Goal: Information Seeking & Learning: Find specific fact

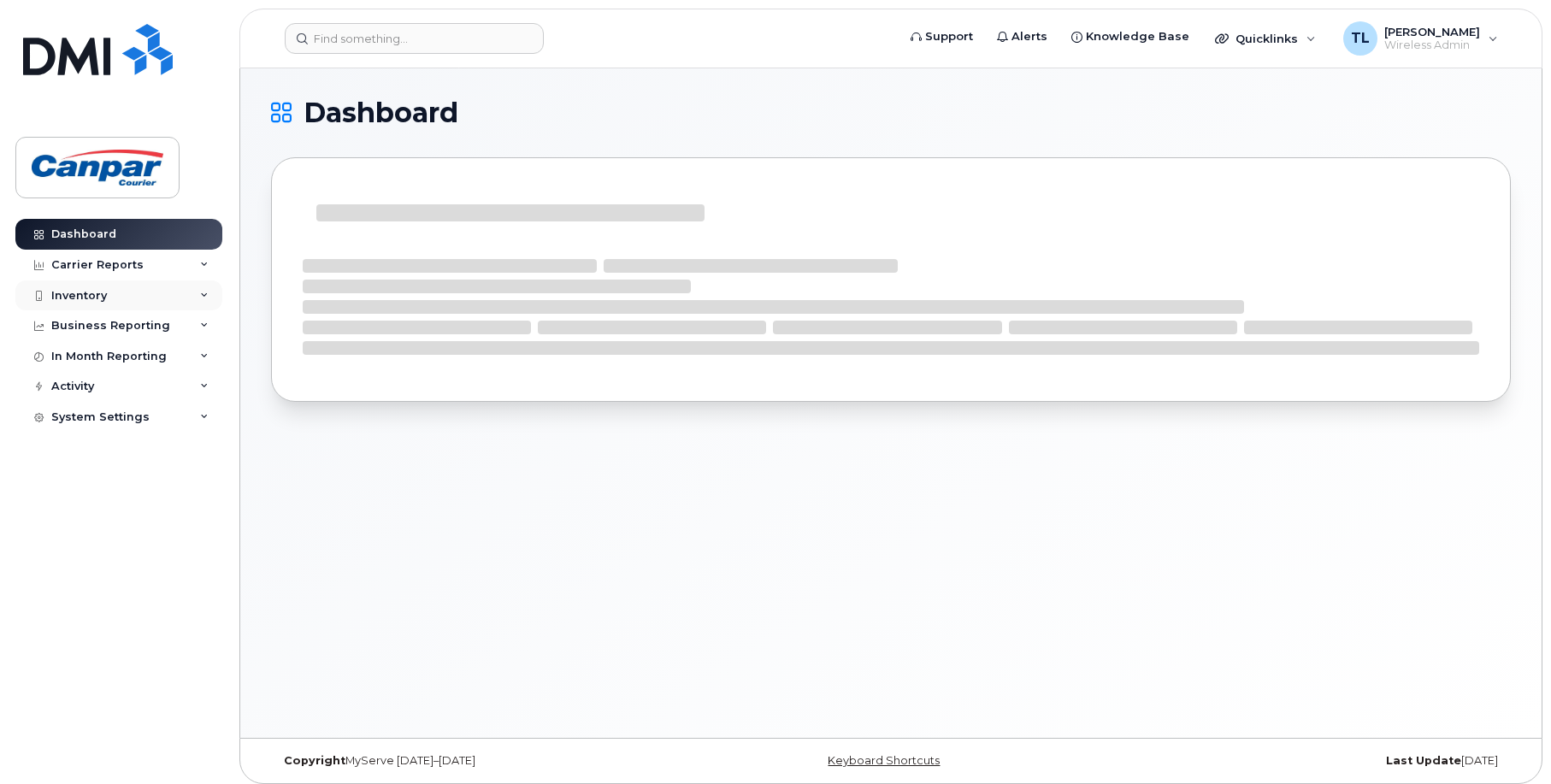
click at [102, 289] on div "Inventory" at bounding box center [79, 295] width 55 height 14
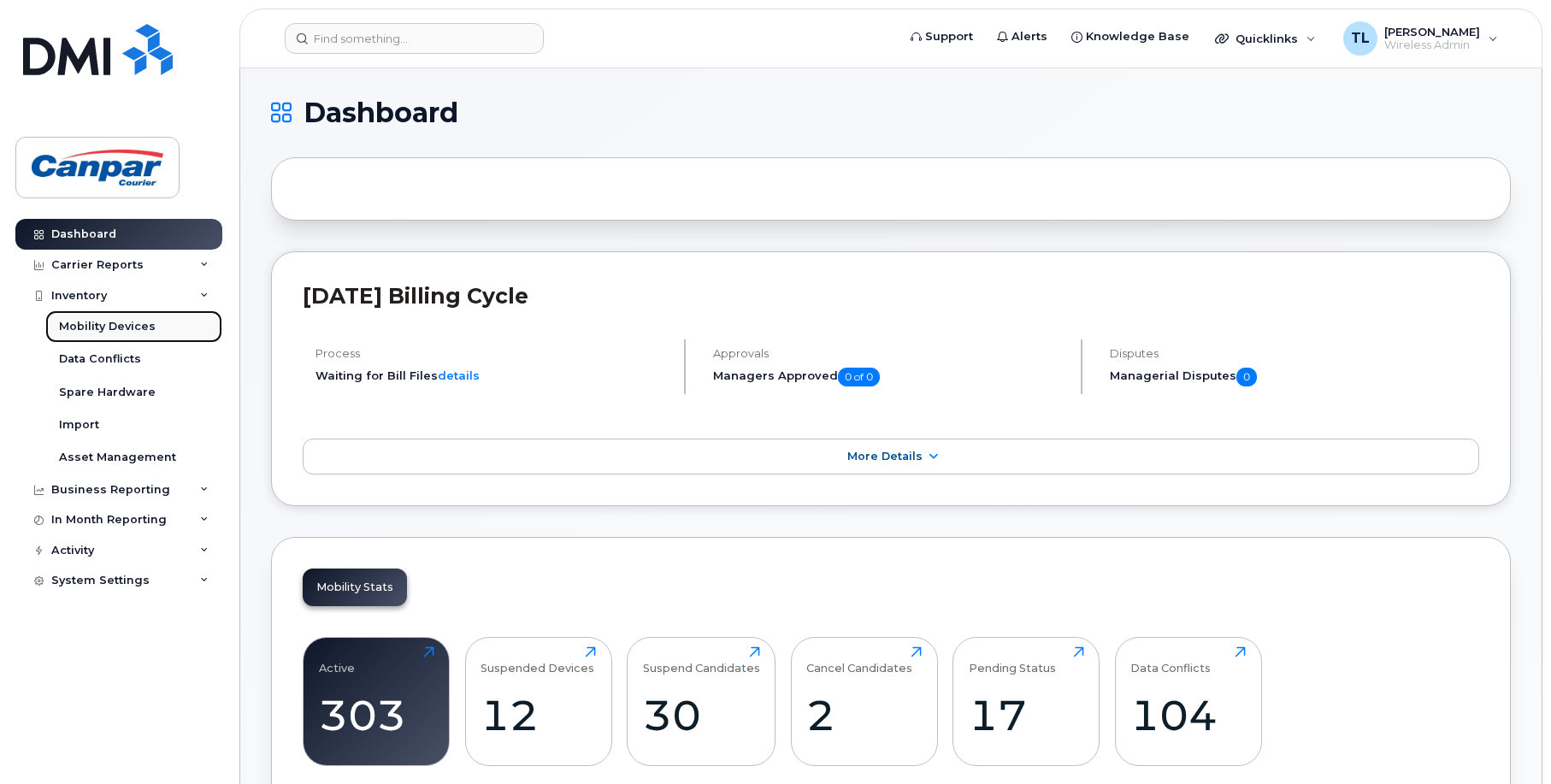
click at [145, 325] on div "Mobility Devices" at bounding box center [107, 326] width 97 height 15
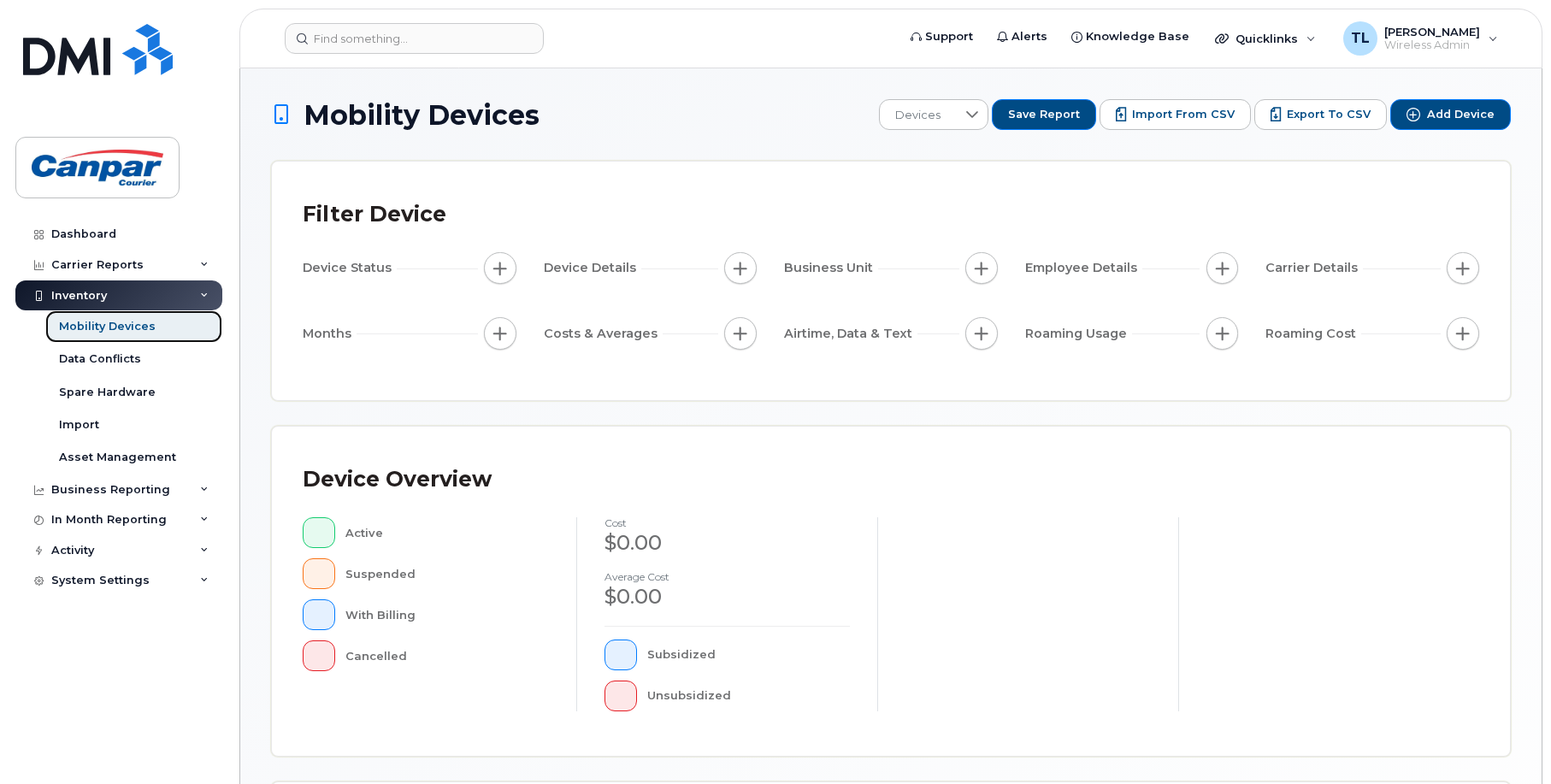
scroll to position [342, 0]
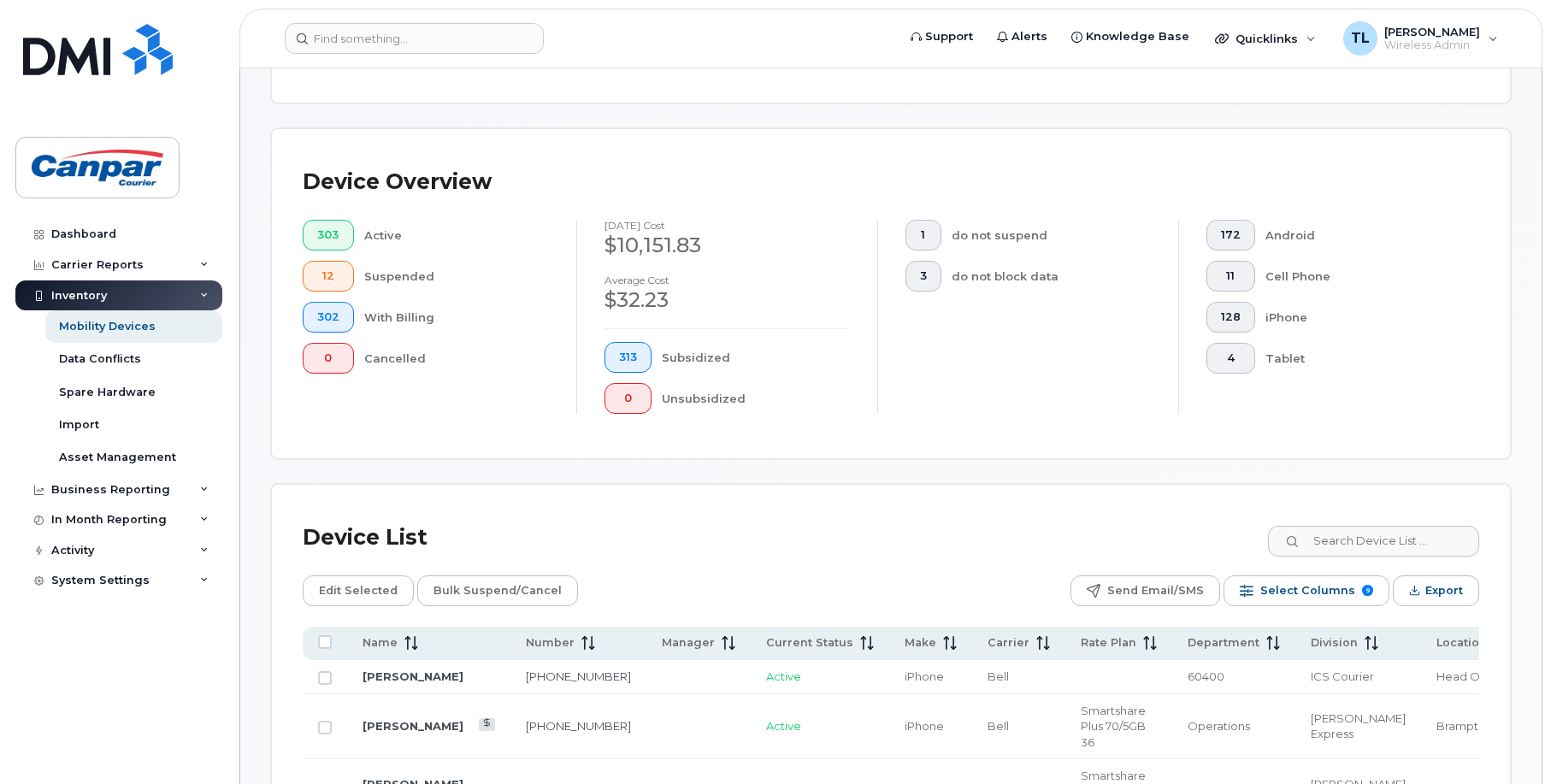
scroll to position [386, 0]
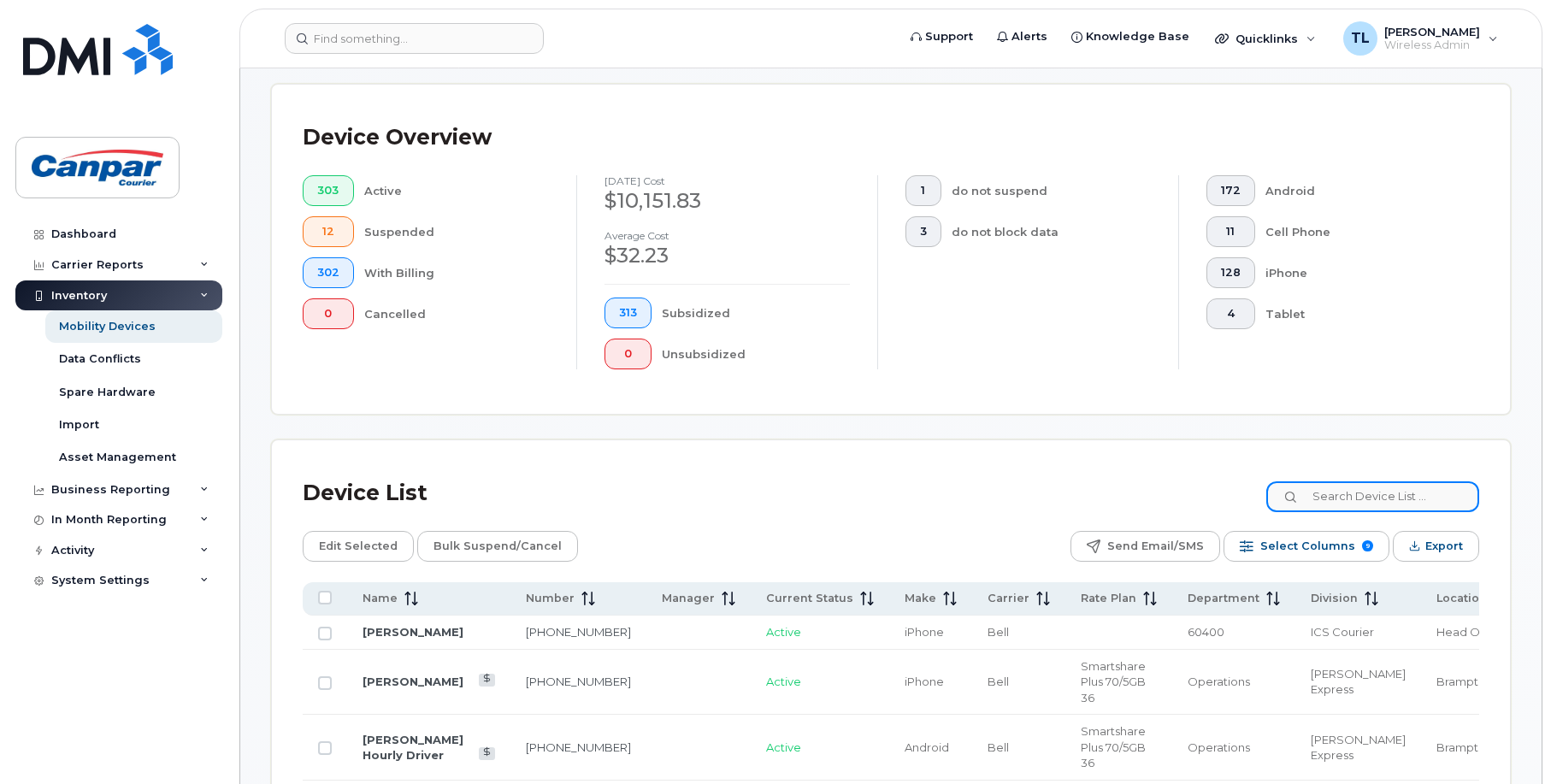
drag, startPoint x: 1344, startPoint y: 479, endPoint x: 1350, endPoint y: 493, distance: 15.2
paste input "Dale Burgess"
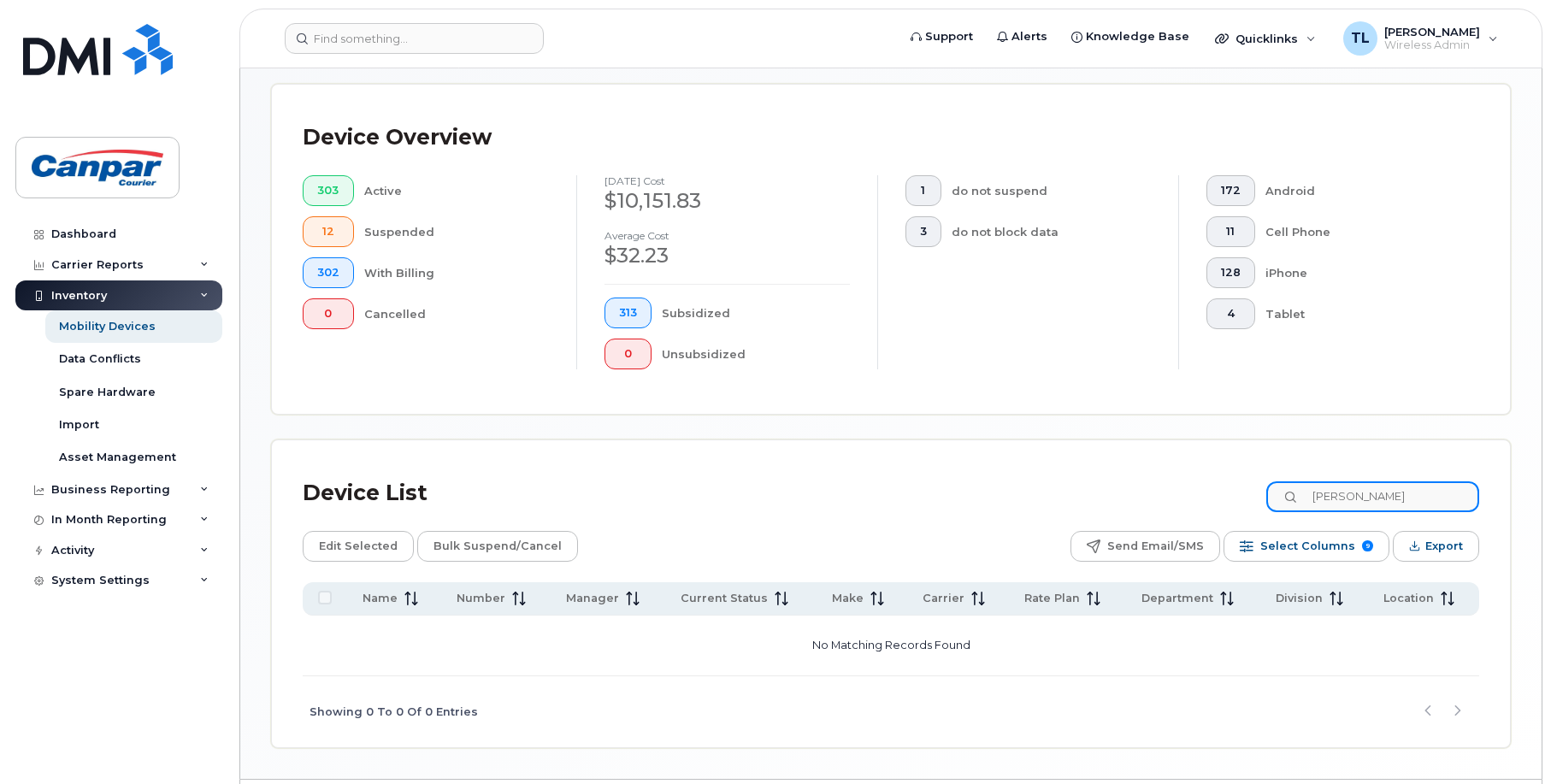
click at [1325, 495] on input "Dale Burgess" at bounding box center [1373, 496] width 213 height 31
click at [1414, 497] on input "Dale Burgess" at bounding box center [1373, 496] width 213 height 31
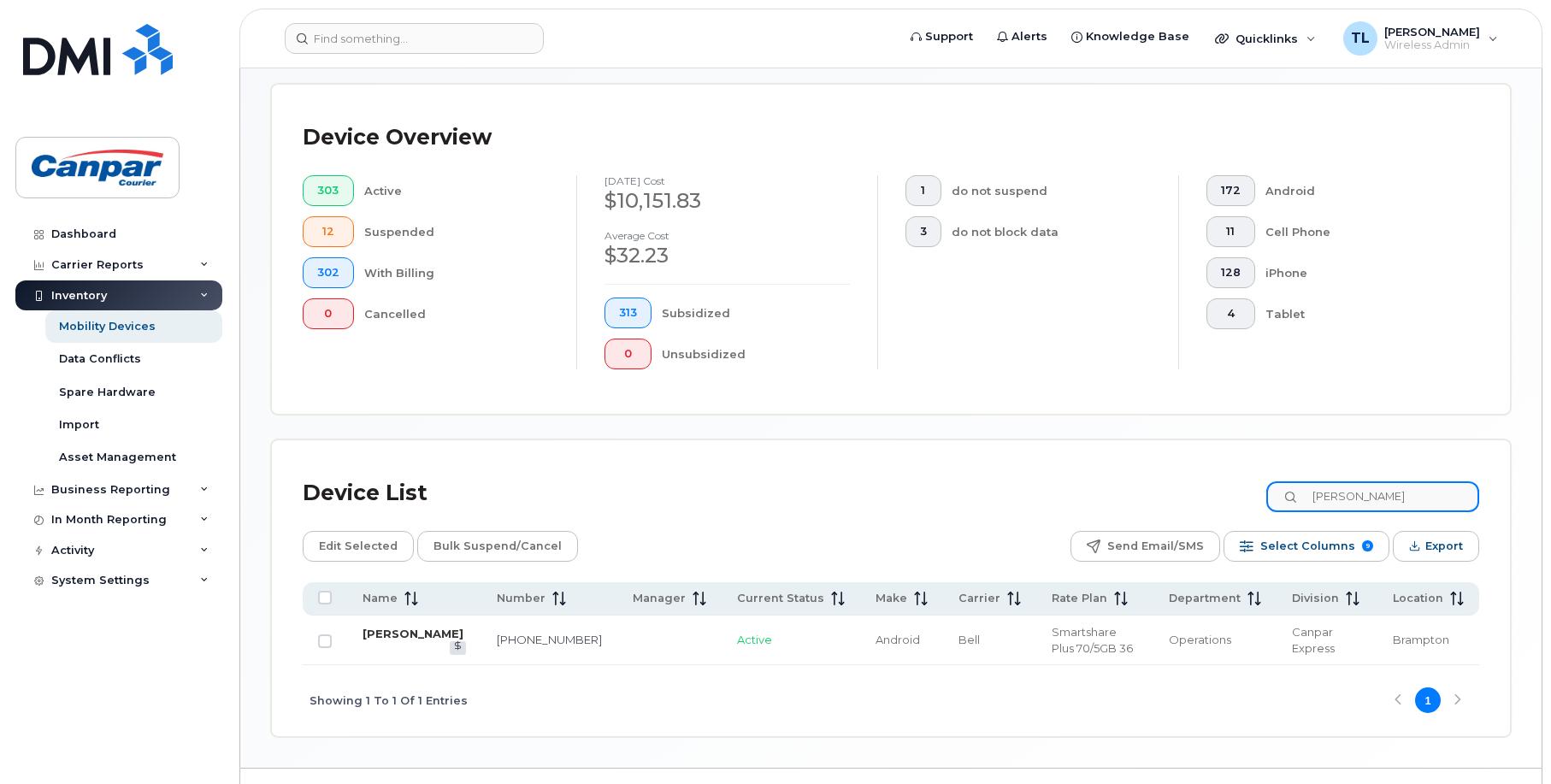
type input "Dale"
click at [413, 632] on link "Dale Burgless" at bounding box center [413, 633] width 101 height 14
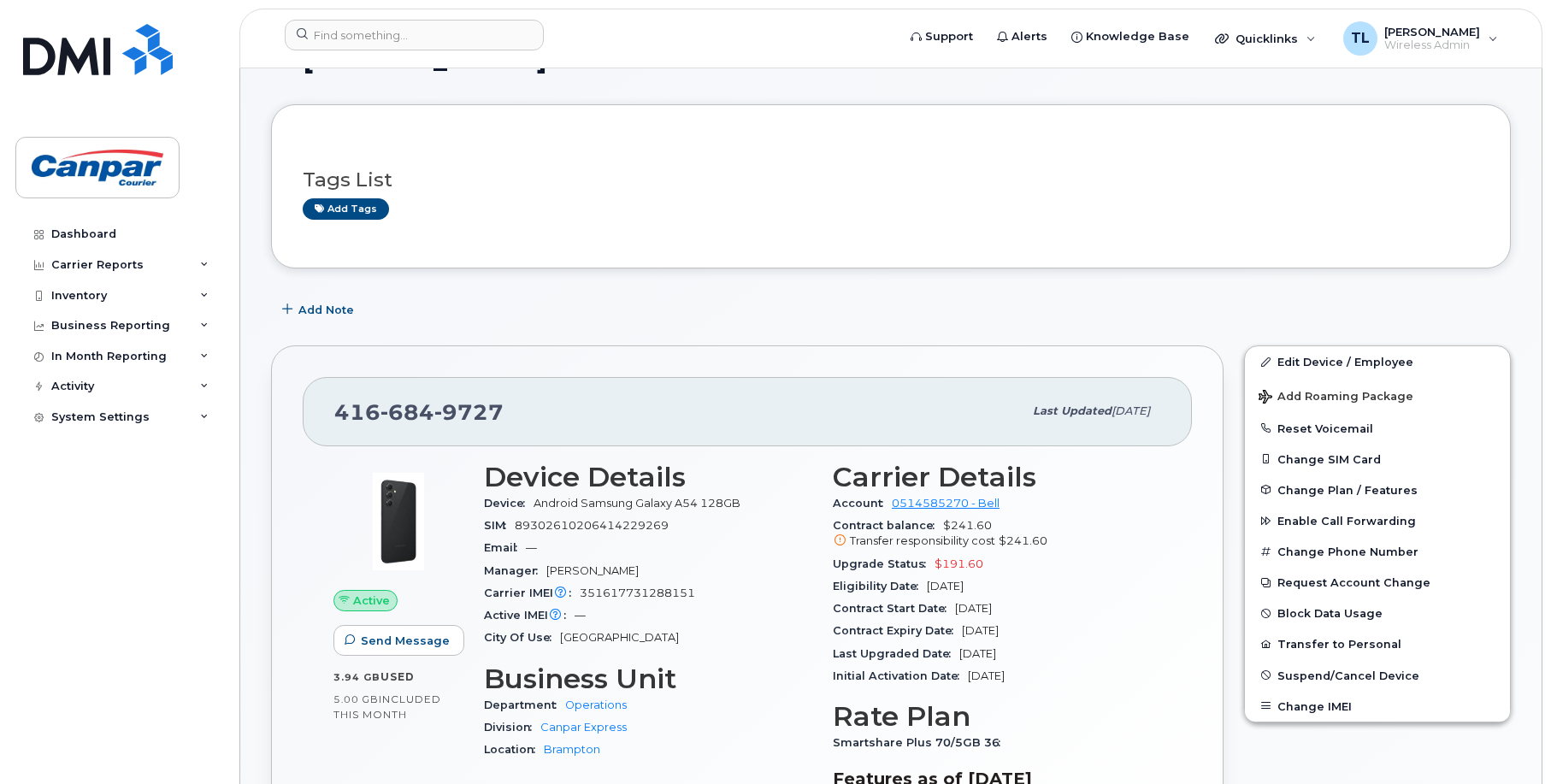
scroll to position [171, 0]
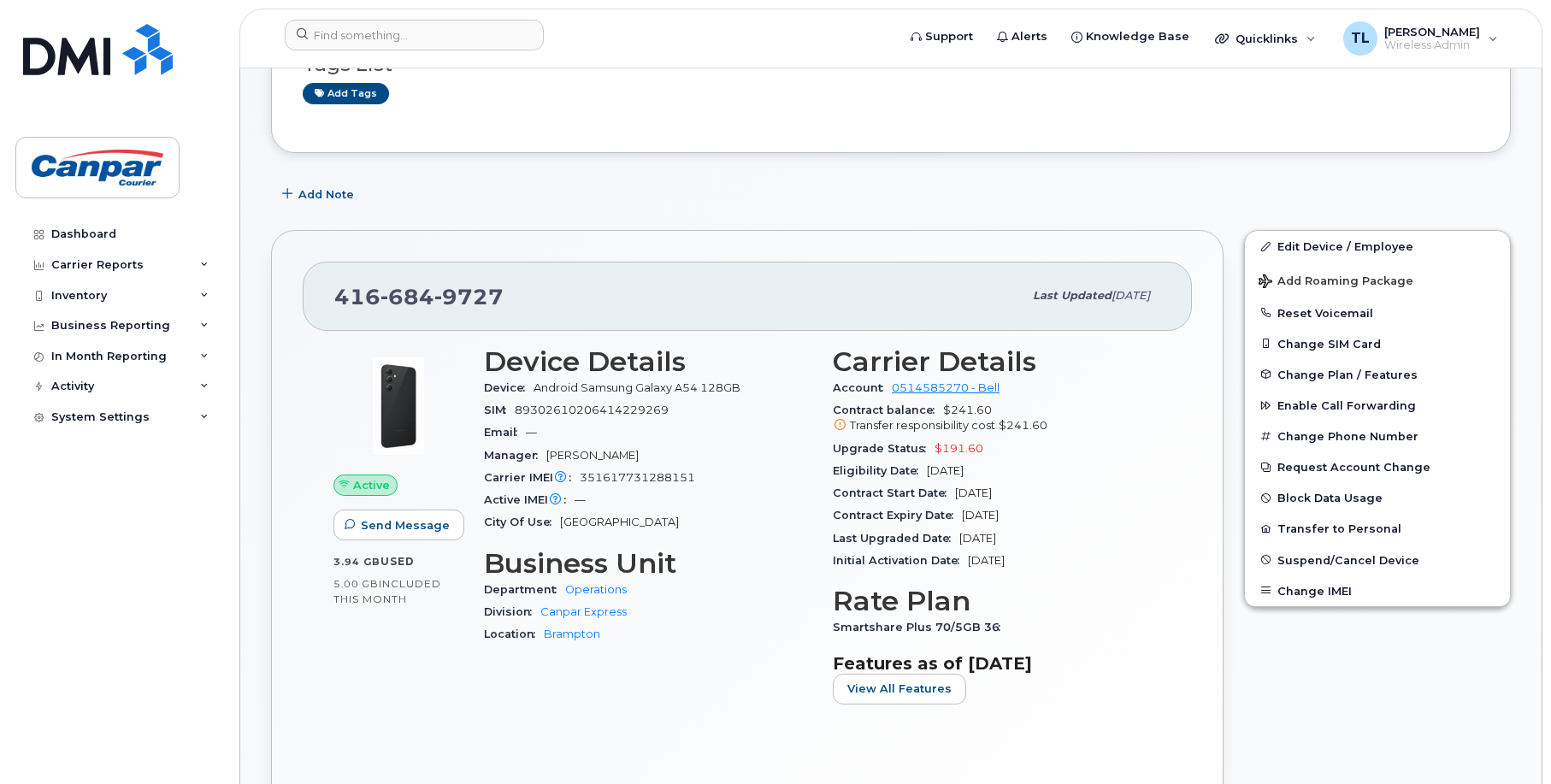
click at [536, 722] on div "Device Details Device Android Samsung Galaxy A54 128GB SIM 89302610206414229269…" at bounding box center [648, 531] width 349 height 392
click at [27, 479] on div "Dashboard Carrier Reports Monthly Billing Data Daily Data Pooling Data Behavior…" at bounding box center [120, 489] width 212 height 540
click at [53, 494] on div "Dashboard Carrier Reports Monthly Billing Data Daily Data Pooling Data Behavior…" at bounding box center [120, 489] width 212 height 540
click at [50, 486] on div "Dashboard Carrier Reports Monthly Billing Data Daily Data Pooling Data Behavior…" at bounding box center [120, 489] width 212 height 540
click at [78, 294] on div "Inventory" at bounding box center [79, 295] width 55 height 14
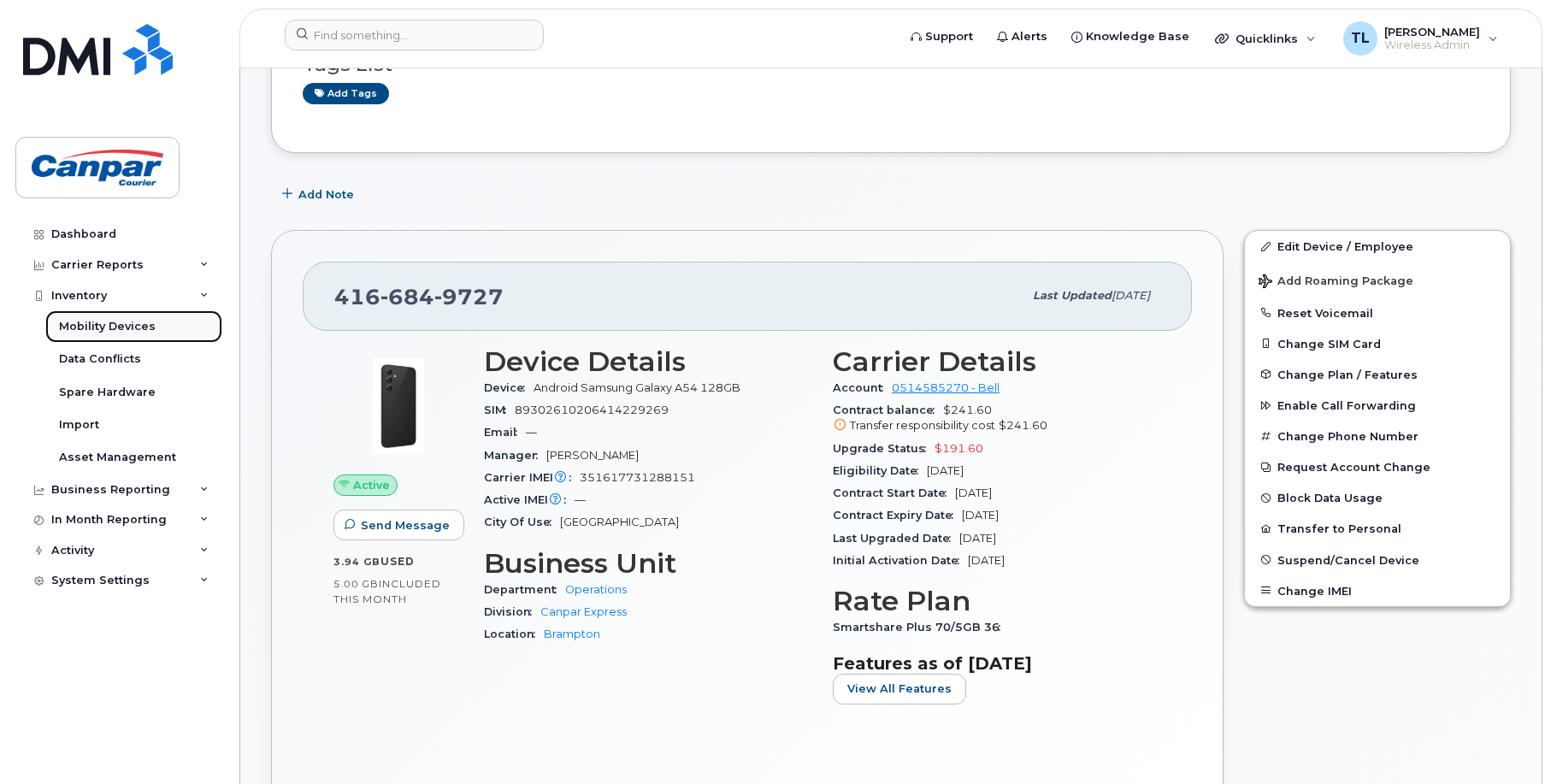
click at [99, 325] on div "Mobility Devices" at bounding box center [107, 326] width 97 height 15
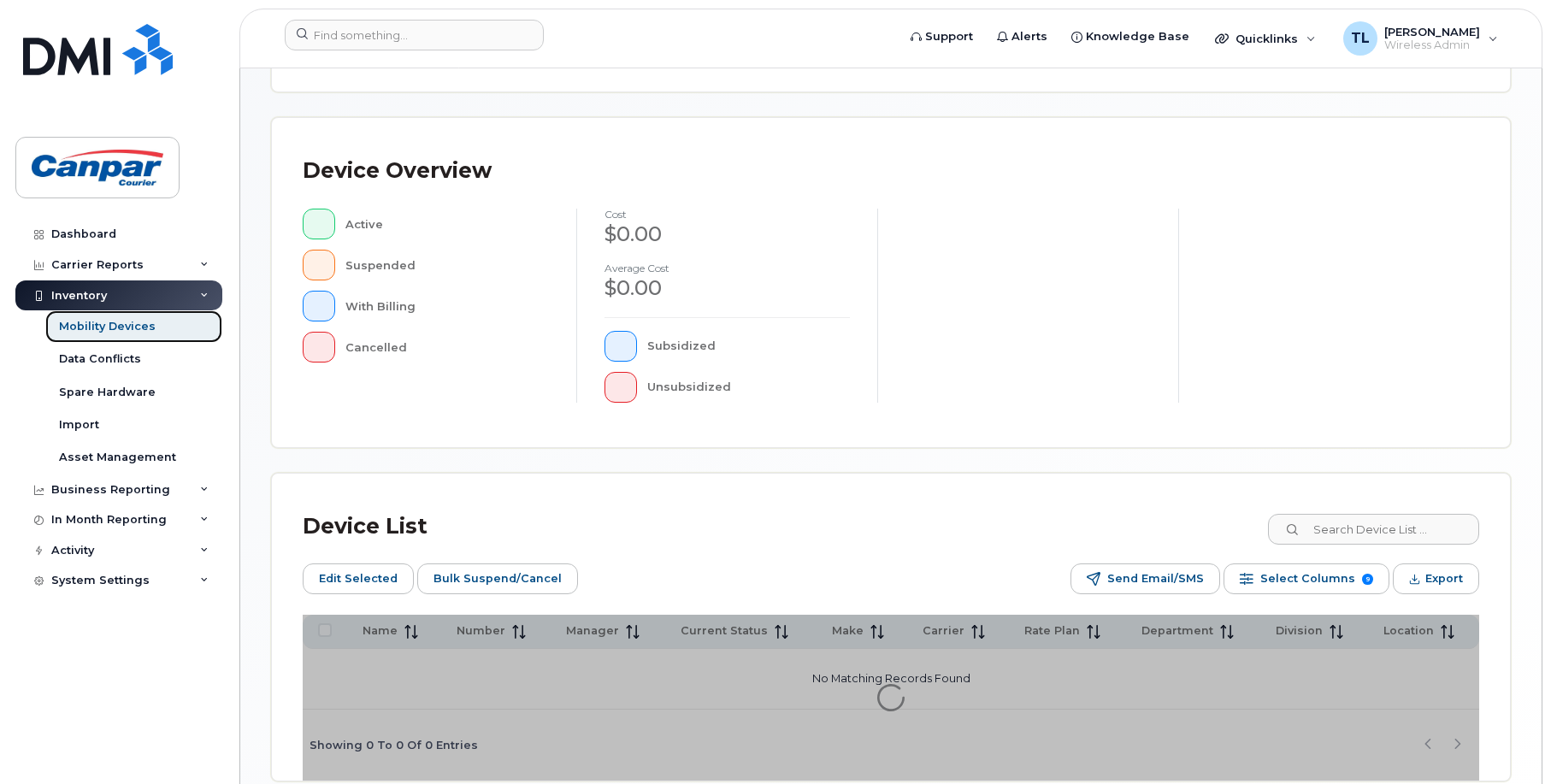
scroll to position [342, 0]
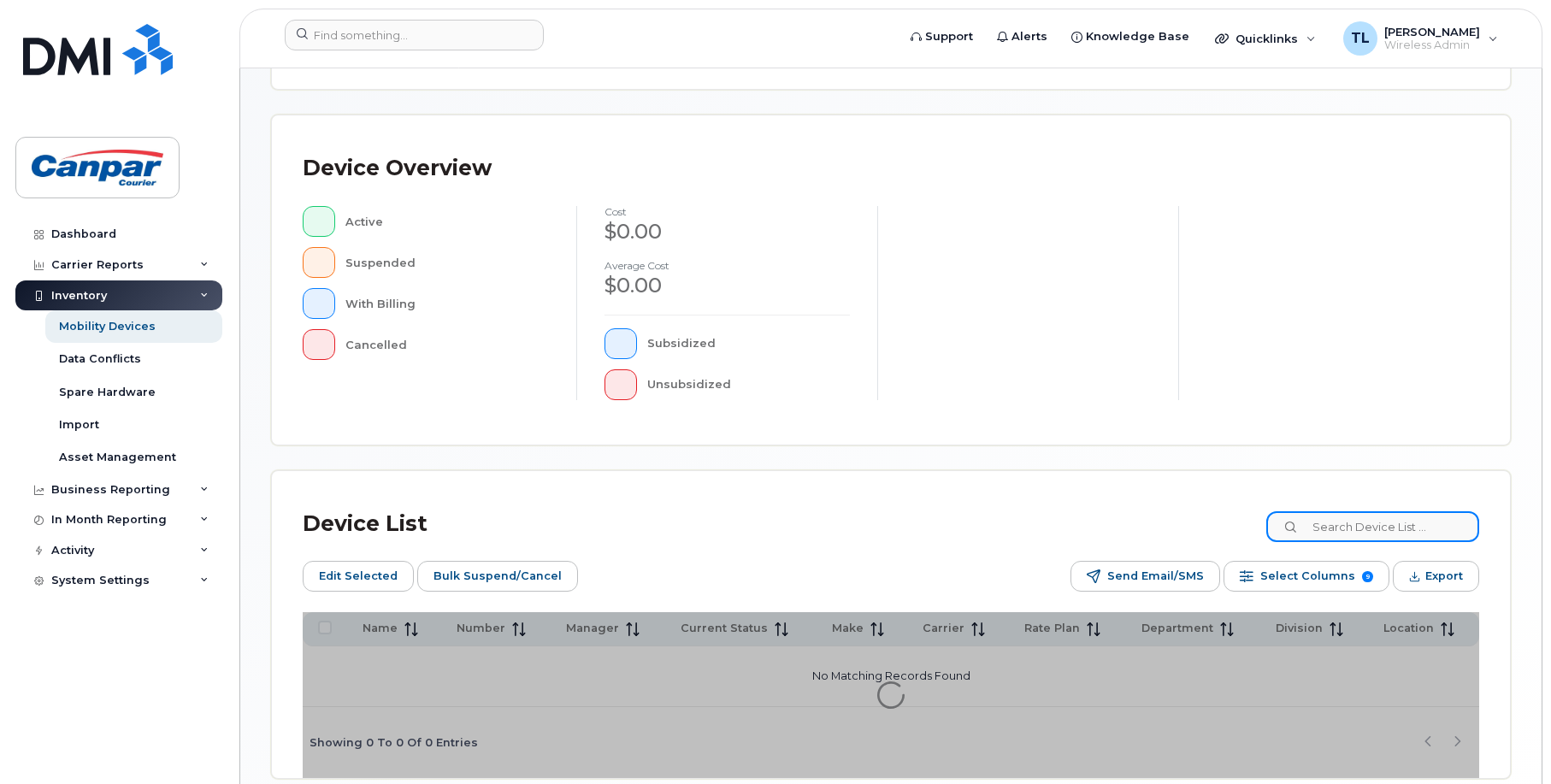
click at [1369, 523] on input at bounding box center [1373, 526] width 213 height 31
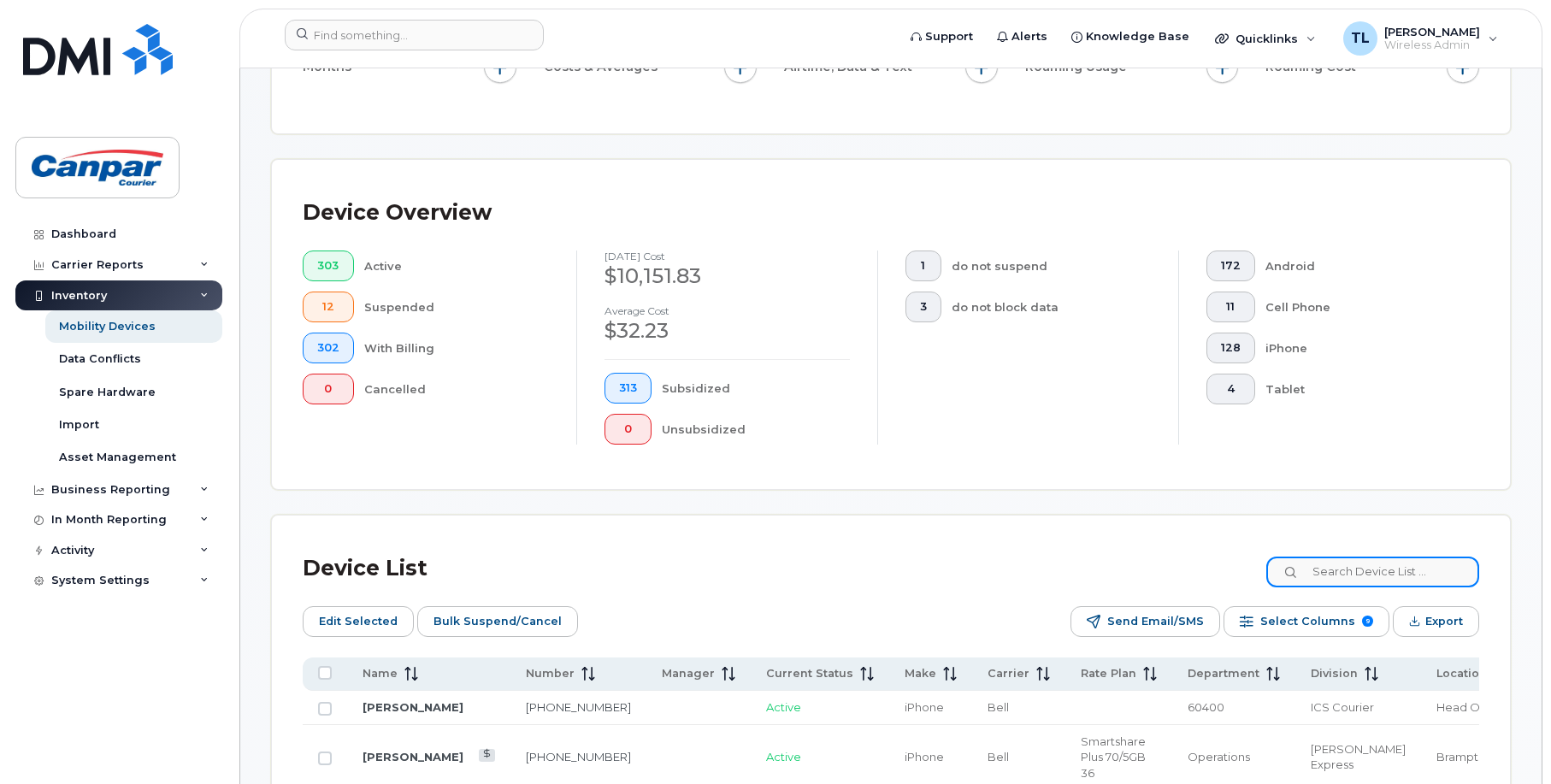
scroll to position [387, 0]
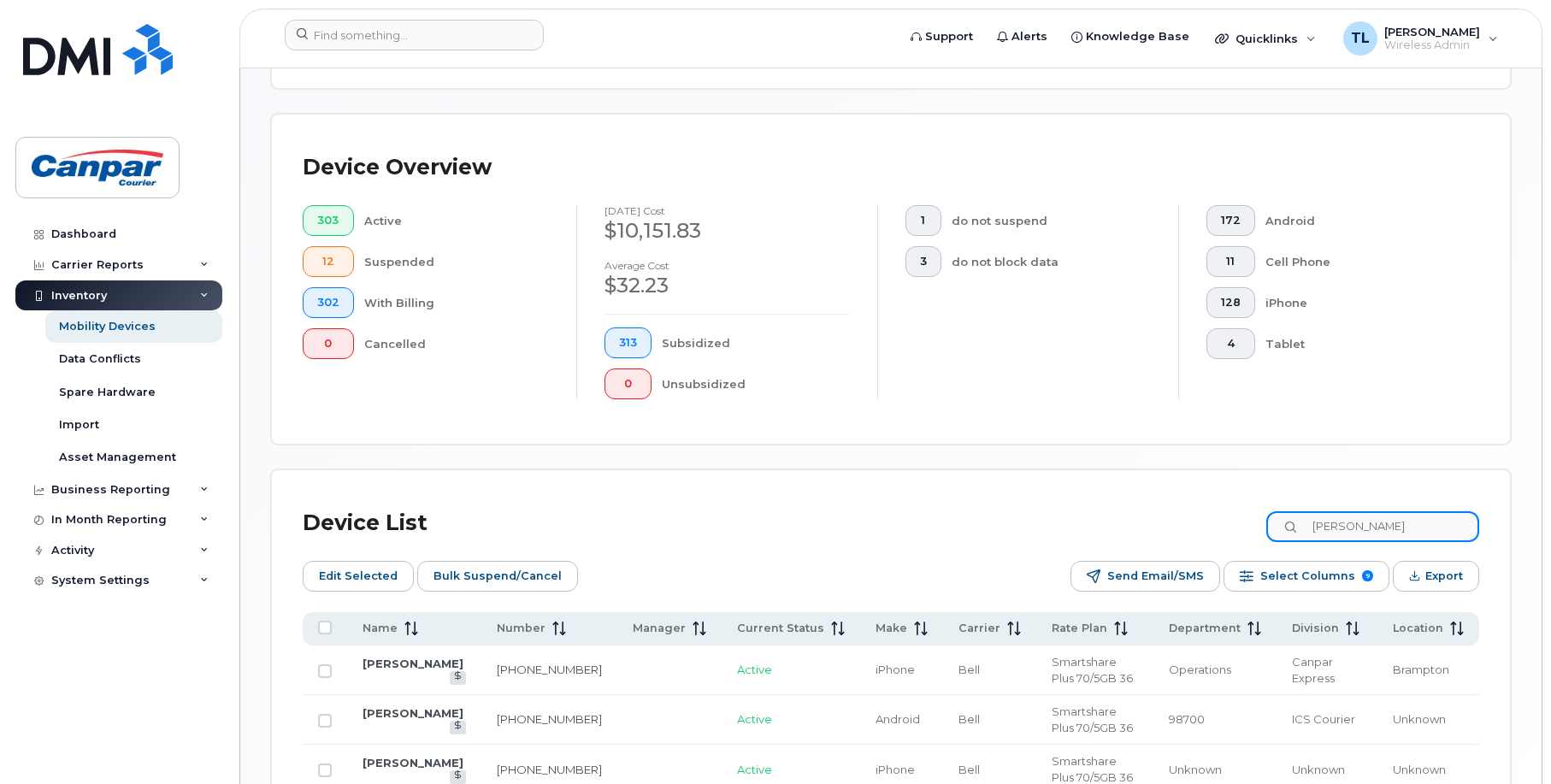
type input "derek"
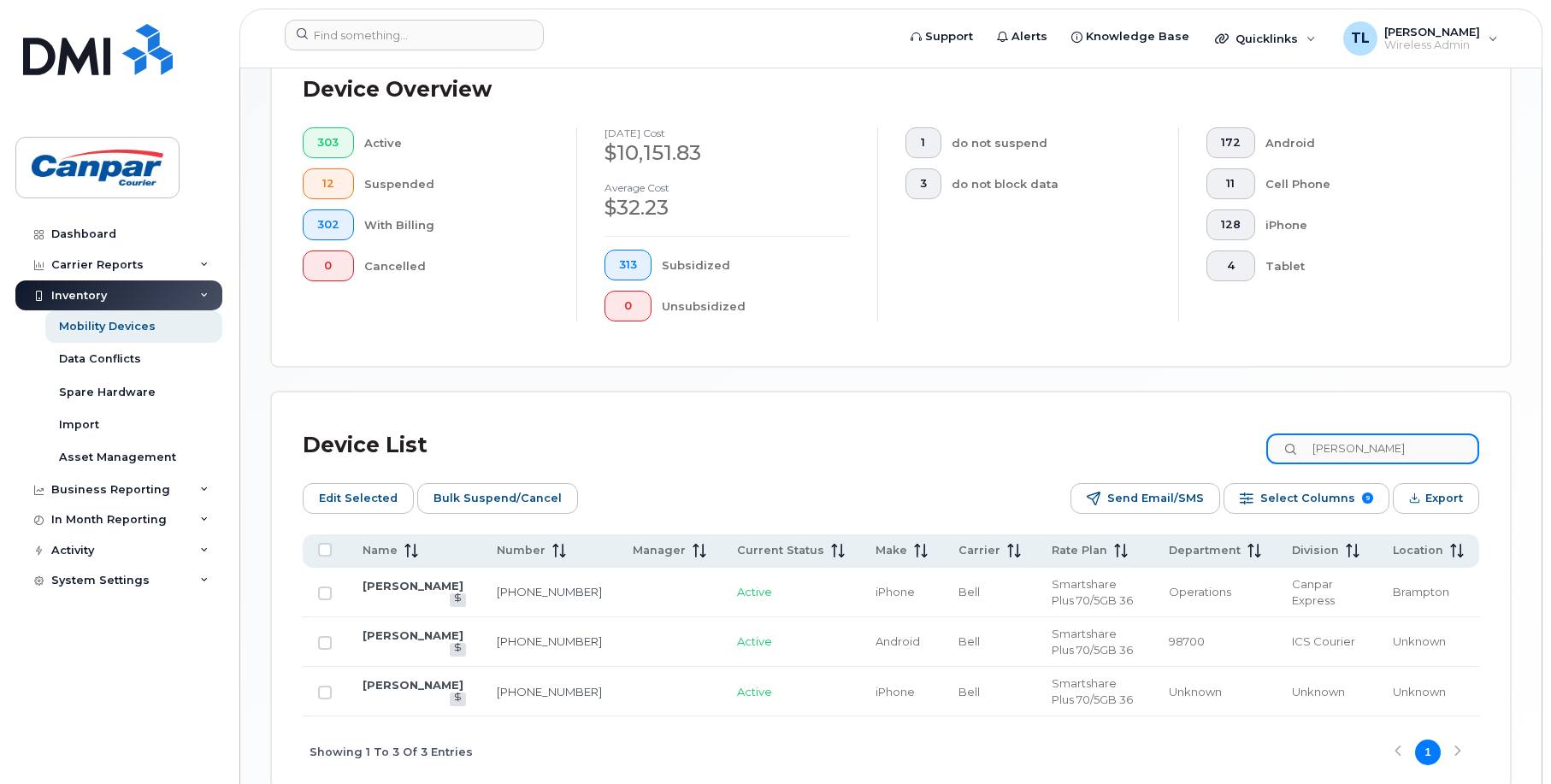
scroll to position [555, 0]
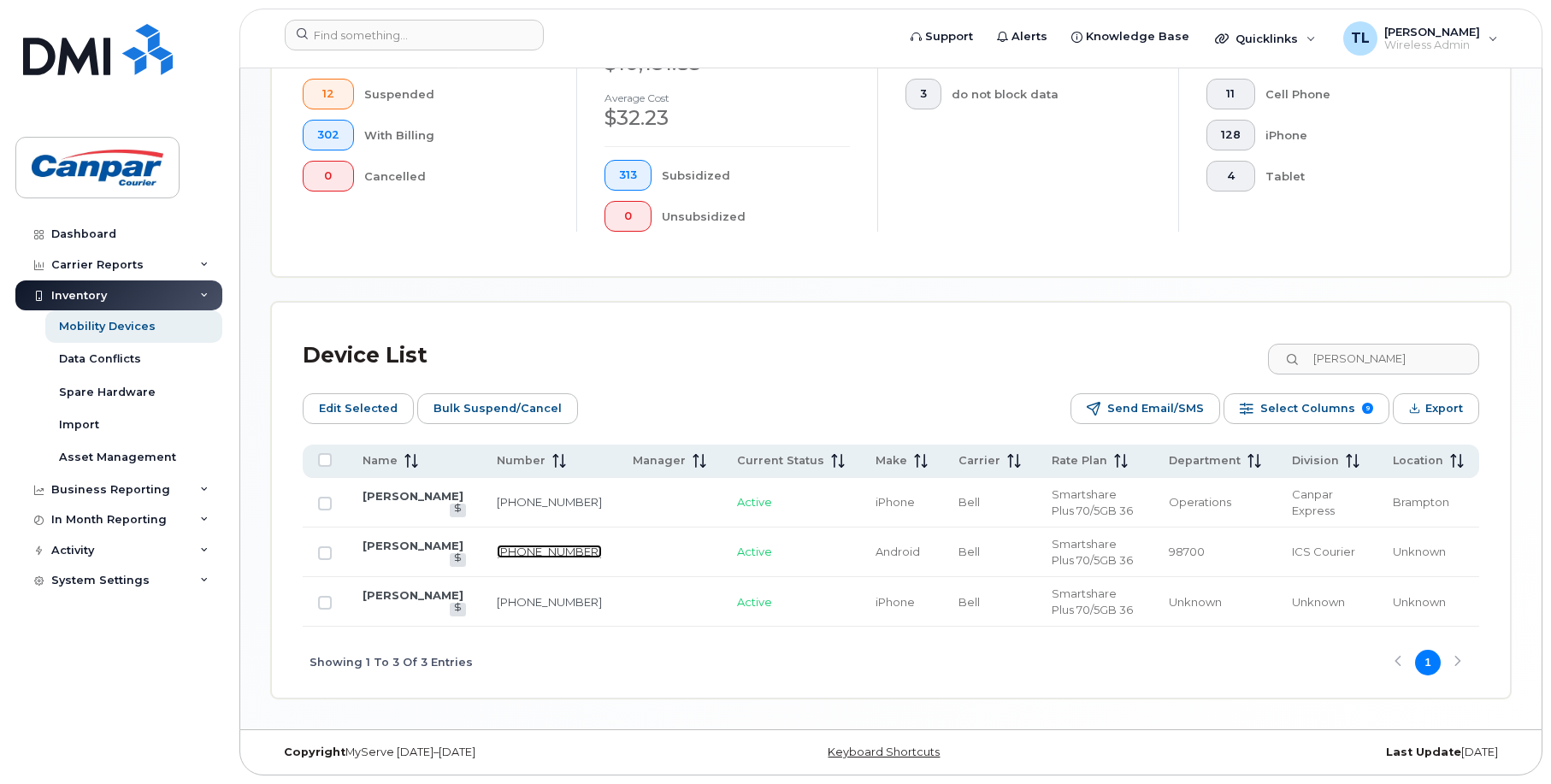
click at [498, 550] on link "416-571-3815" at bounding box center [549, 551] width 105 height 14
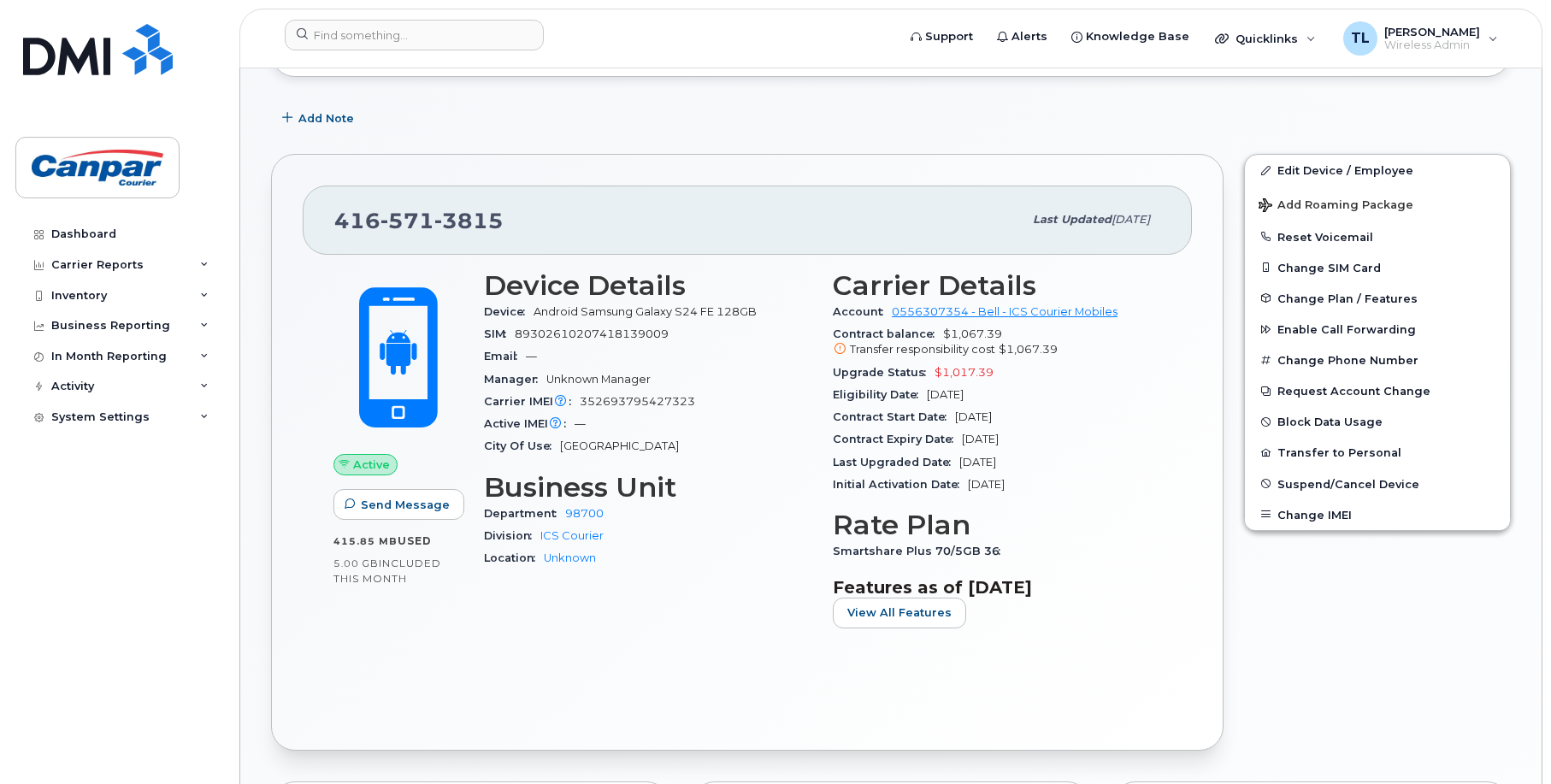
scroll to position [257, 0]
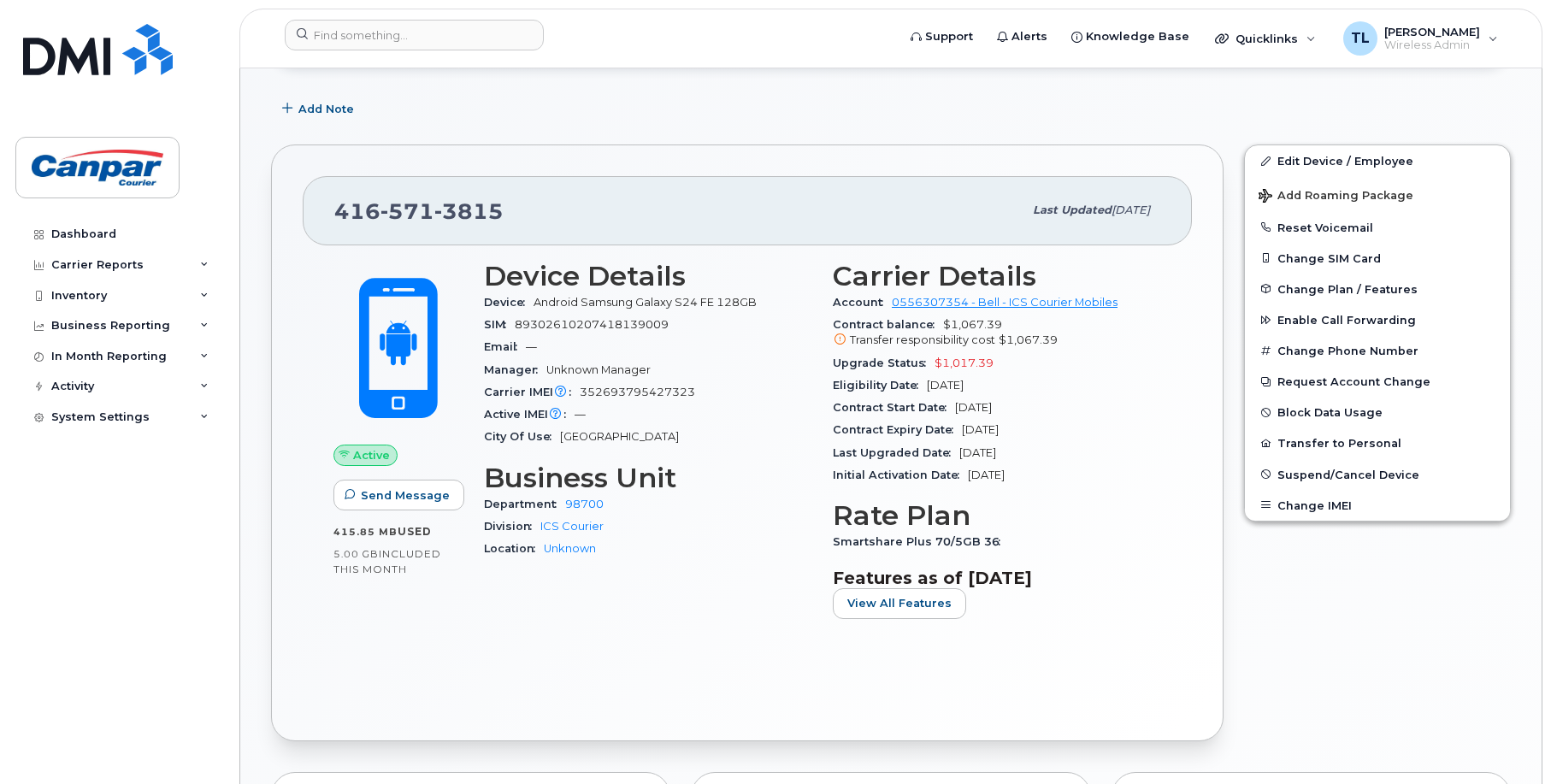
drag, startPoint x: 970, startPoint y: 476, endPoint x: 1051, endPoint y: 479, distance: 81.1
click at [1051, 479] on div "Initial Activation Date Jun 05, 2025" at bounding box center [997, 476] width 328 height 23
drag, startPoint x: 1051, startPoint y: 479, endPoint x: 1028, endPoint y: 478, distance: 23.0
copy span "Jun 05, 2025"
drag, startPoint x: 841, startPoint y: 306, endPoint x: 1084, endPoint y: 475, distance: 296.0
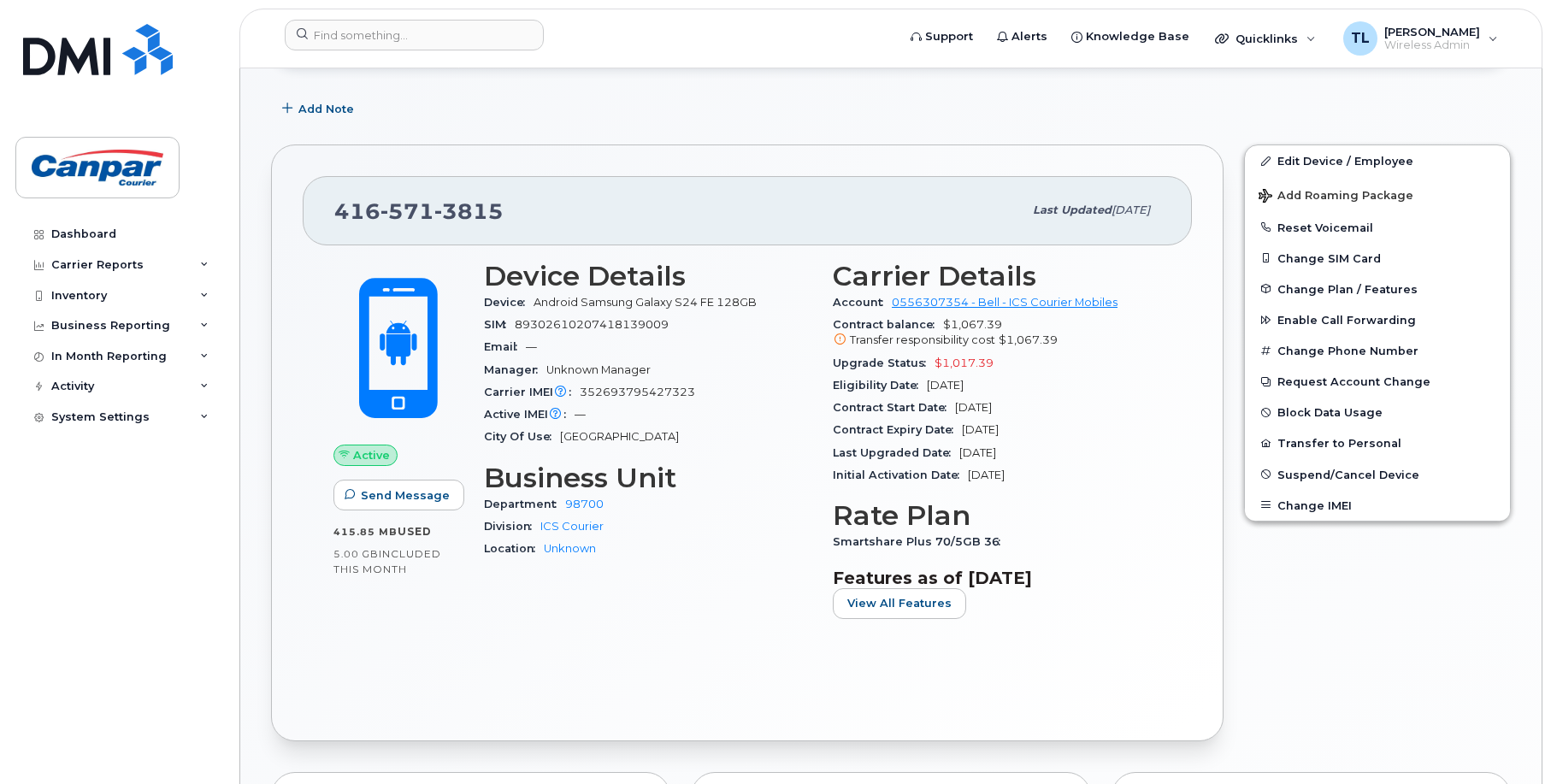
click at [1084, 475] on div "Carrier Details Account 0556307354 - Bell - ICS Courier Mobiles Contract balanc…" at bounding box center [997, 446] width 349 height 392
copy section "Account 0556307354 - Bell - ICS Courier Mobiles Contract balance $1,067.39 Tran…"
click at [40, 553] on div "Dashboard Carrier Reports Monthly Billing Data Daily Data Pooling Data Behavior…" at bounding box center [120, 489] width 212 height 540
drag, startPoint x: 38, startPoint y: 560, endPoint x: 47, endPoint y: 563, distance: 9.5
click at [38, 560] on div "Dashboard Carrier Reports Monthly Billing Data Daily Data Pooling Data Behavior…" at bounding box center [120, 489] width 212 height 540
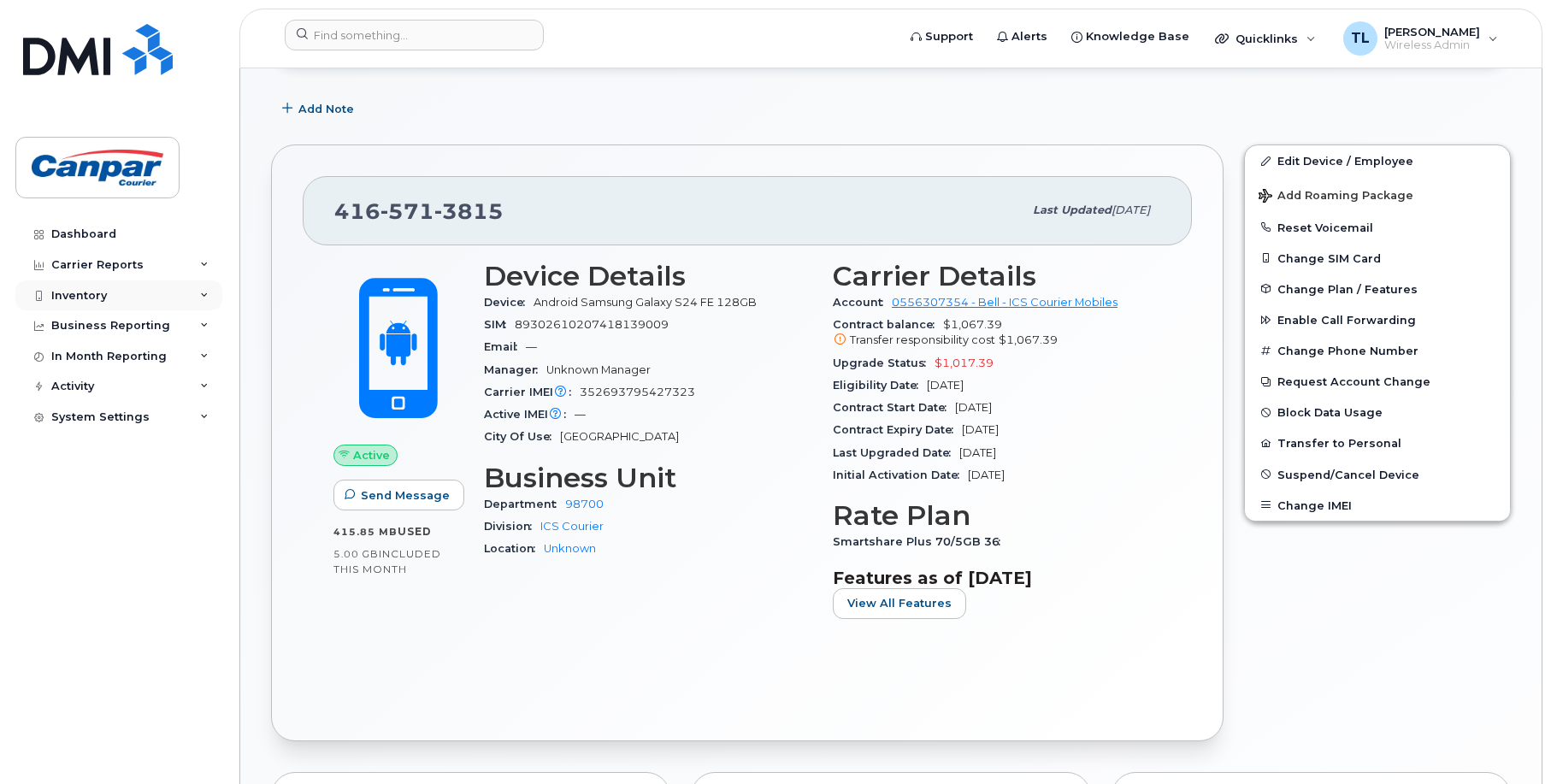
click at [95, 296] on div "Inventory" at bounding box center [79, 295] width 55 height 14
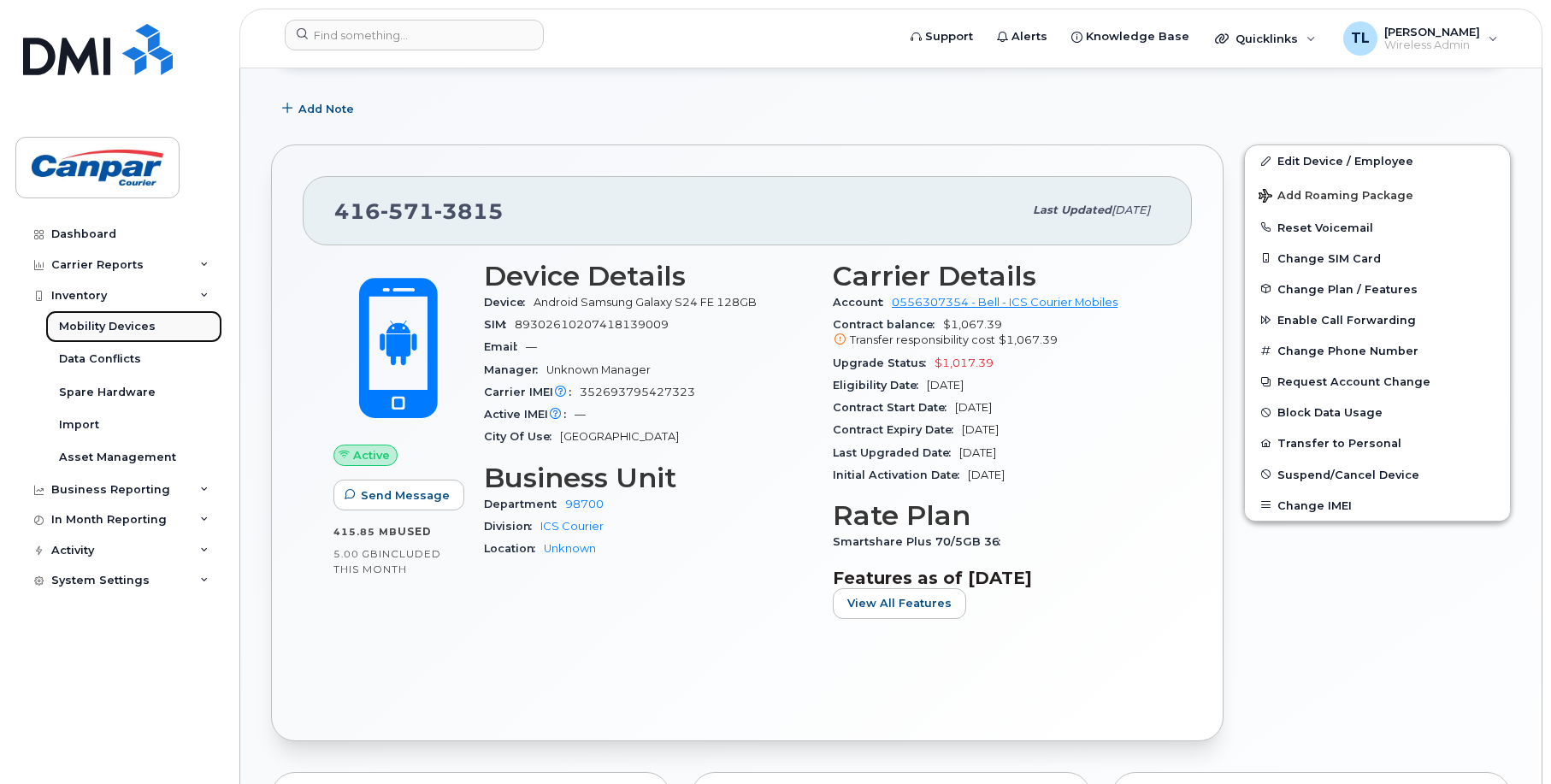
click at [103, 327] on div "Mobility Devices" at bounding box center [107, 326] width 97 height 15
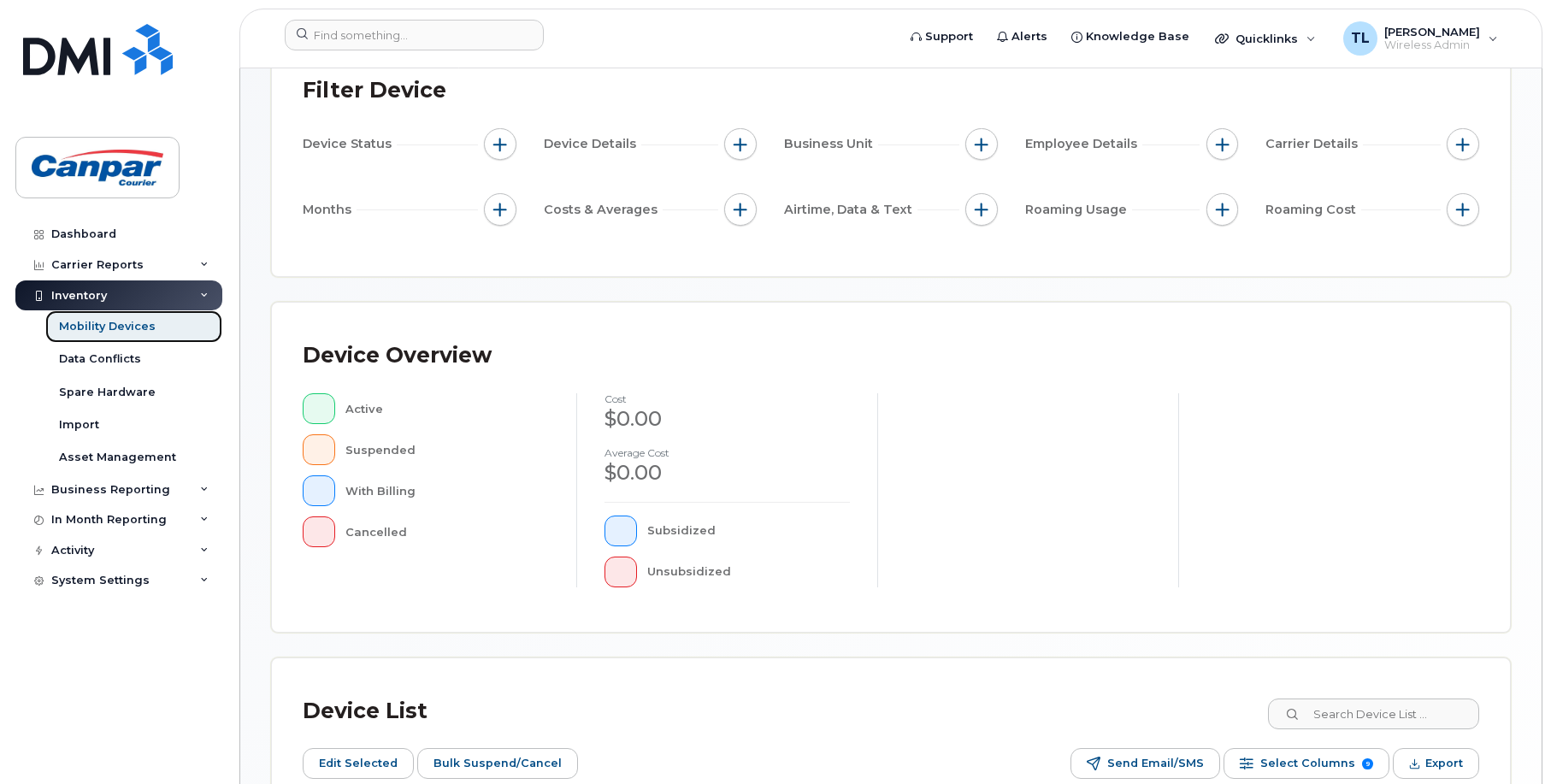
scroll to position [171, 0]
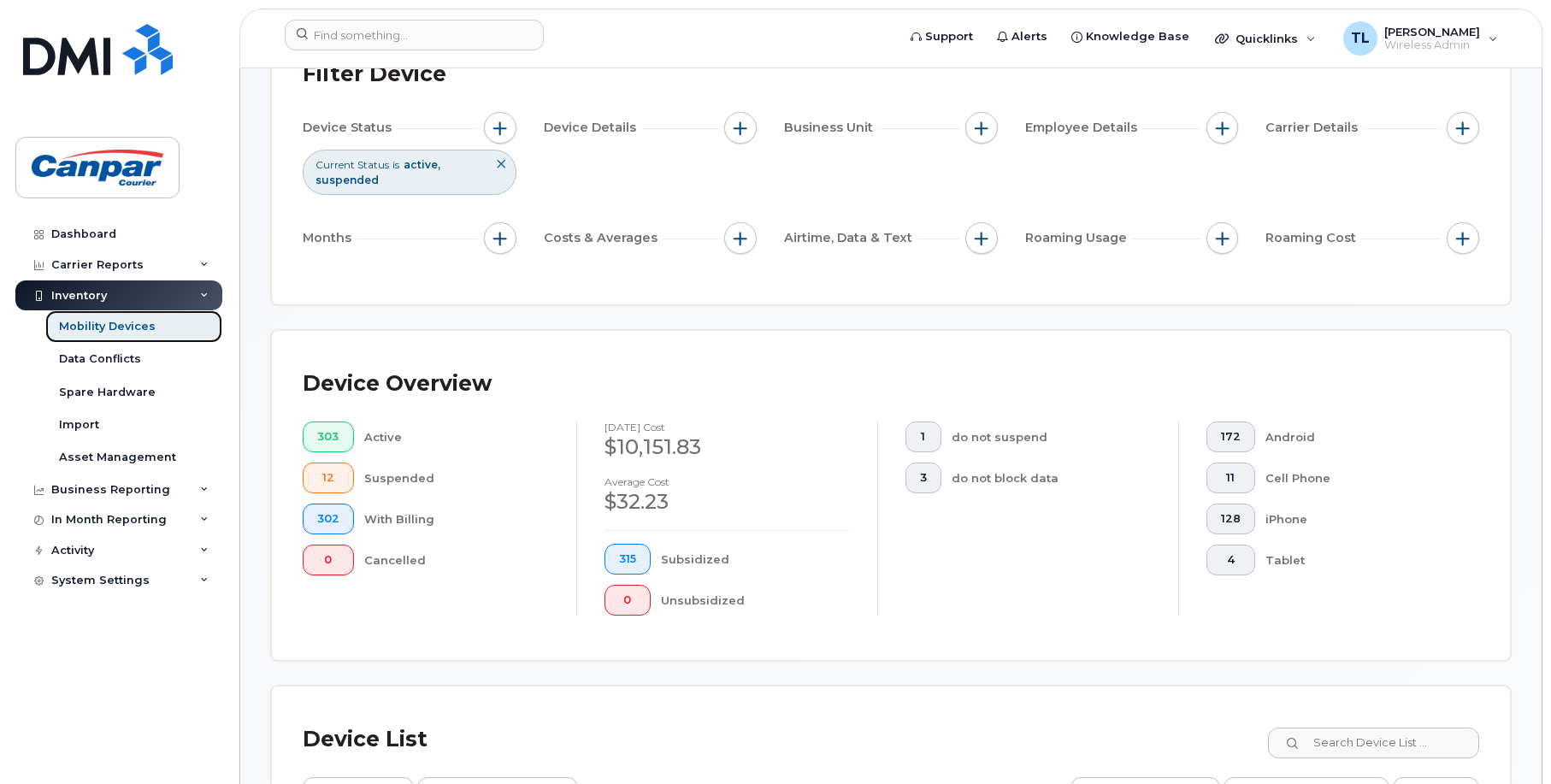
click at [115, 334] on div "Mobility Devices" at bounding box center [107, 326] width 97 height 15
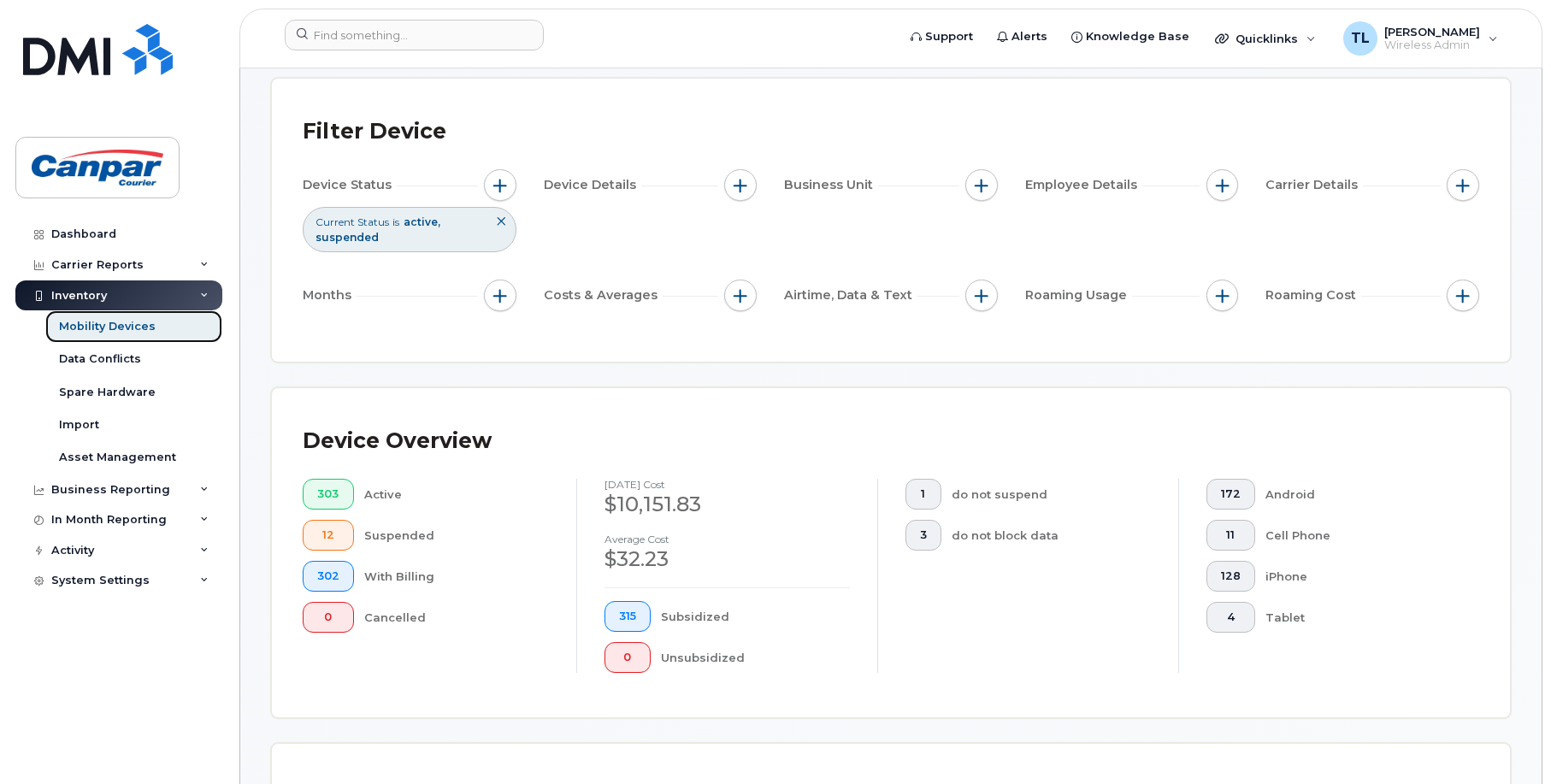
scroll to position [257, 0]
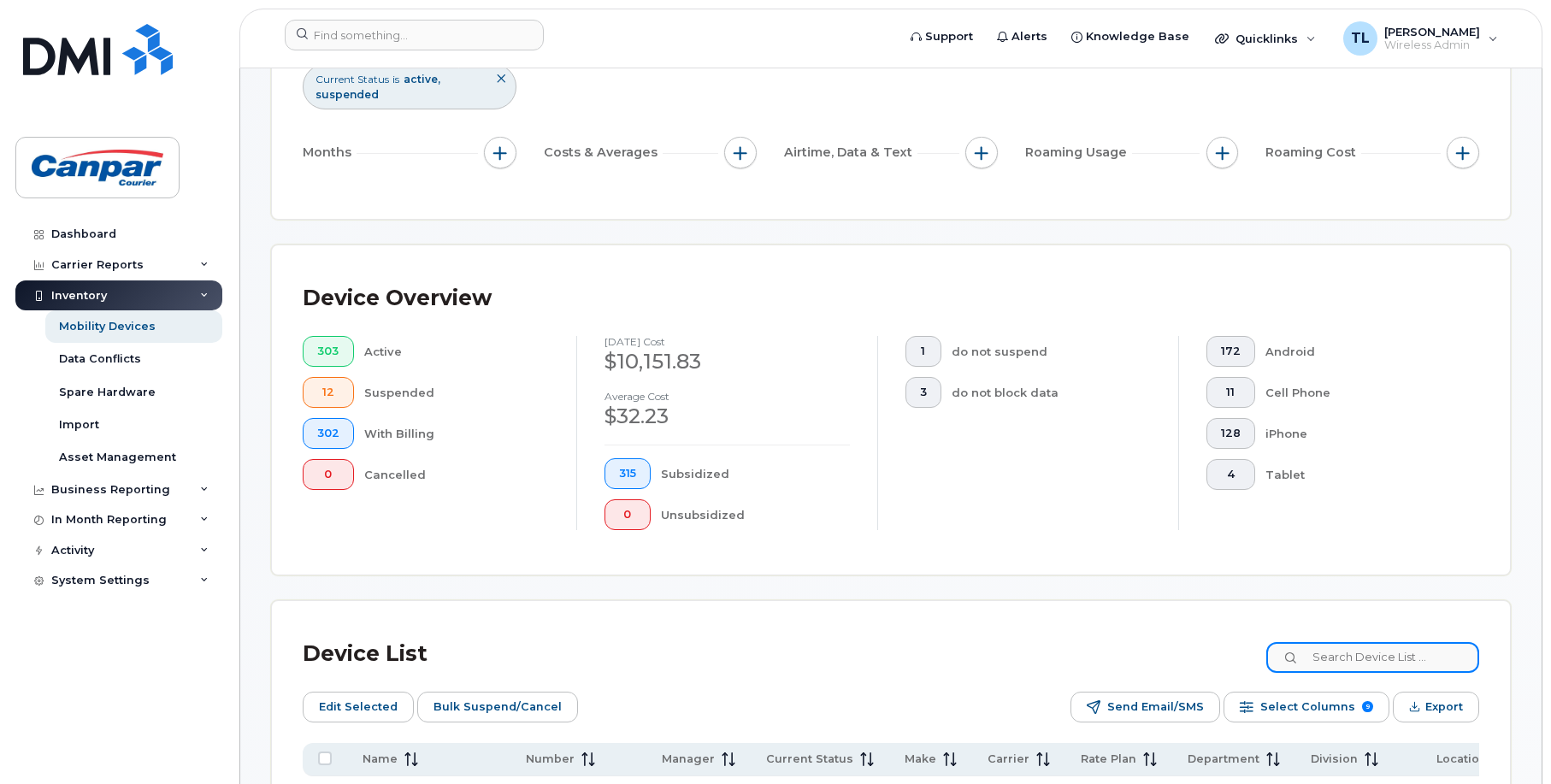
click at [1333, 658] on input at bounding box center [1373, 657] width 213 height 31
paste input "780-399-4689"
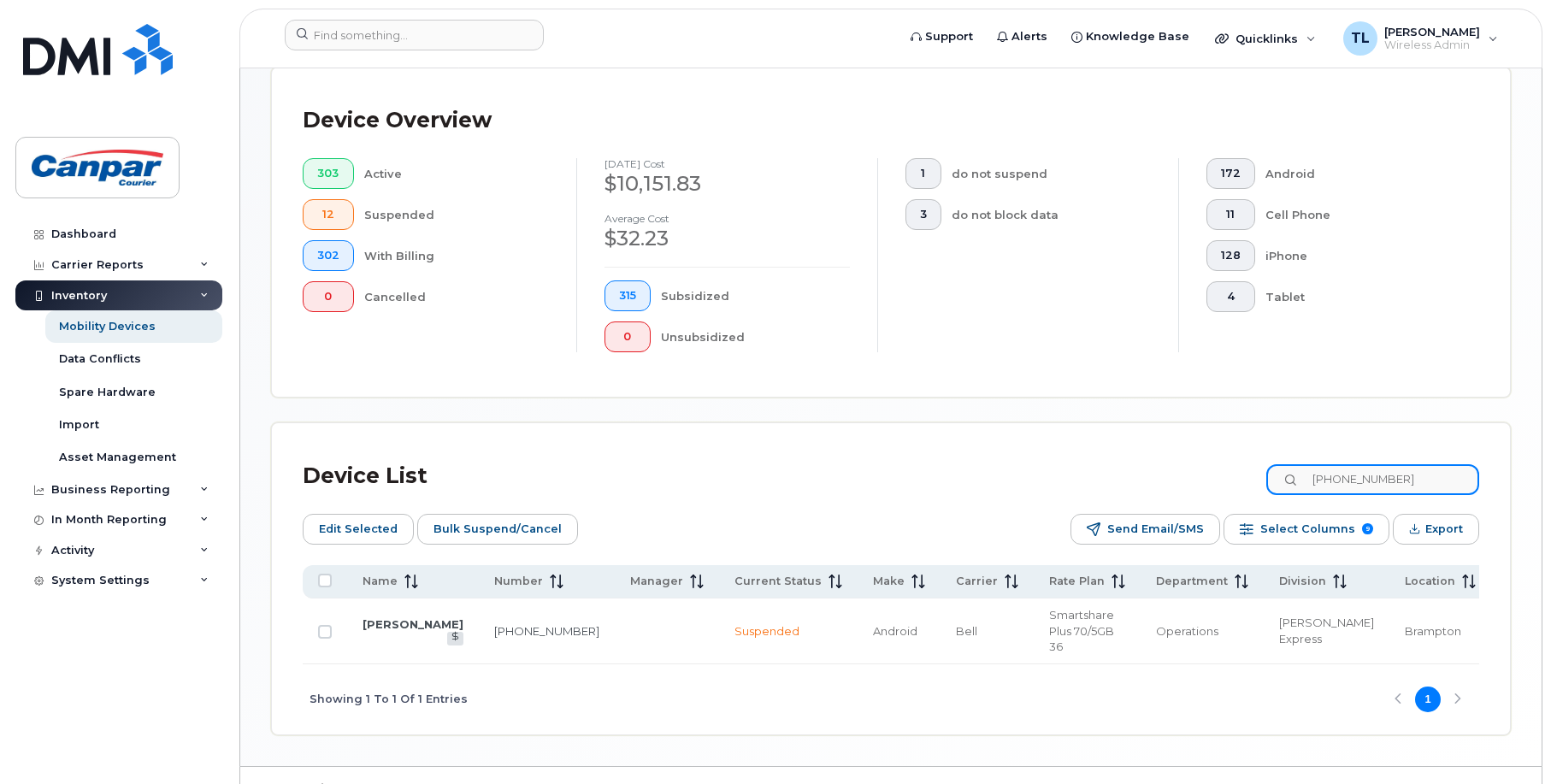
scroll to position [456, 0]
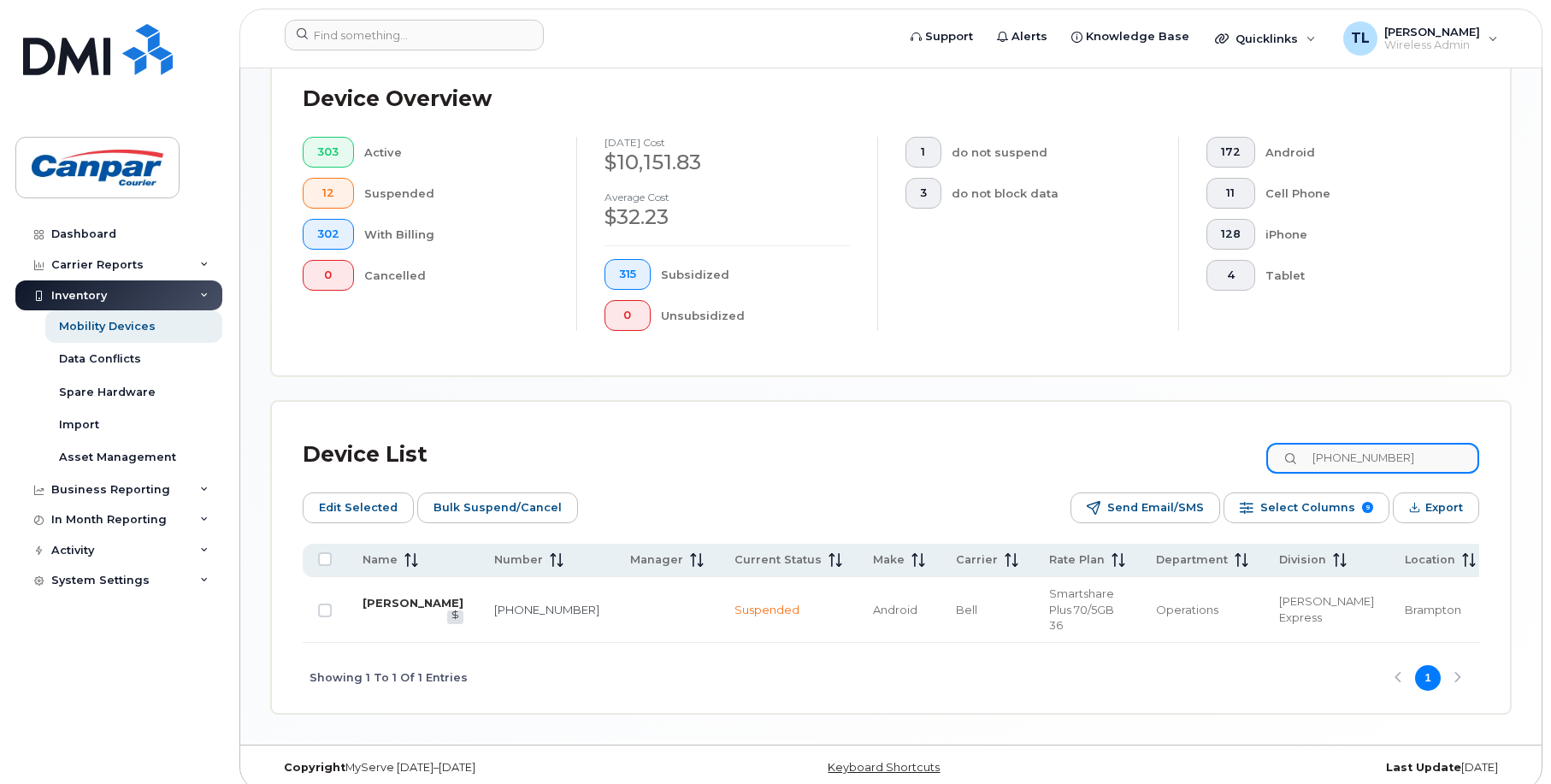
type input "780-399-4689"
click at [398, 598] on link "[PERSON_NAME]" at bounding box center [413, 603] width 101 height 14
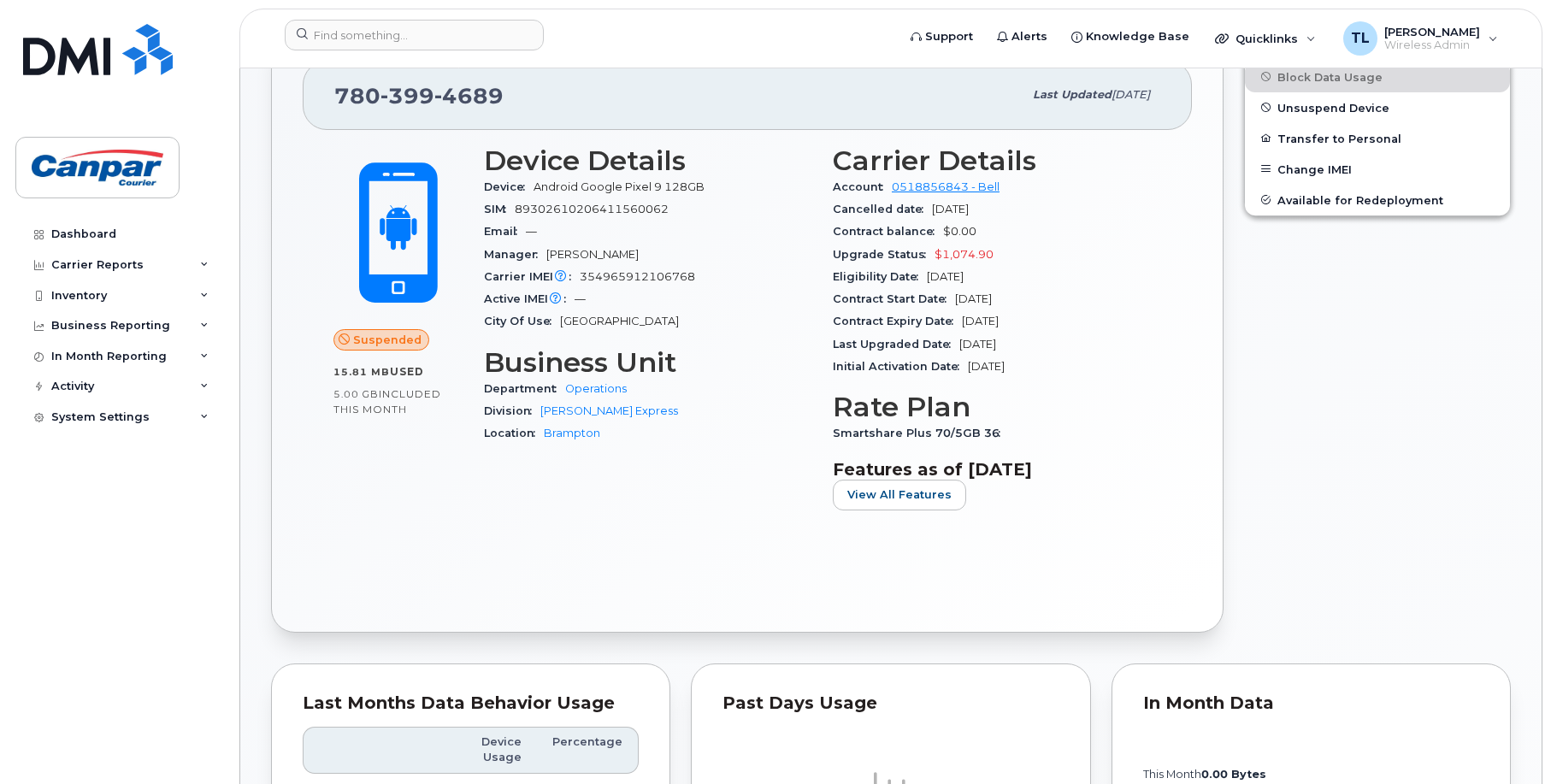
scroll to position [342, 0]
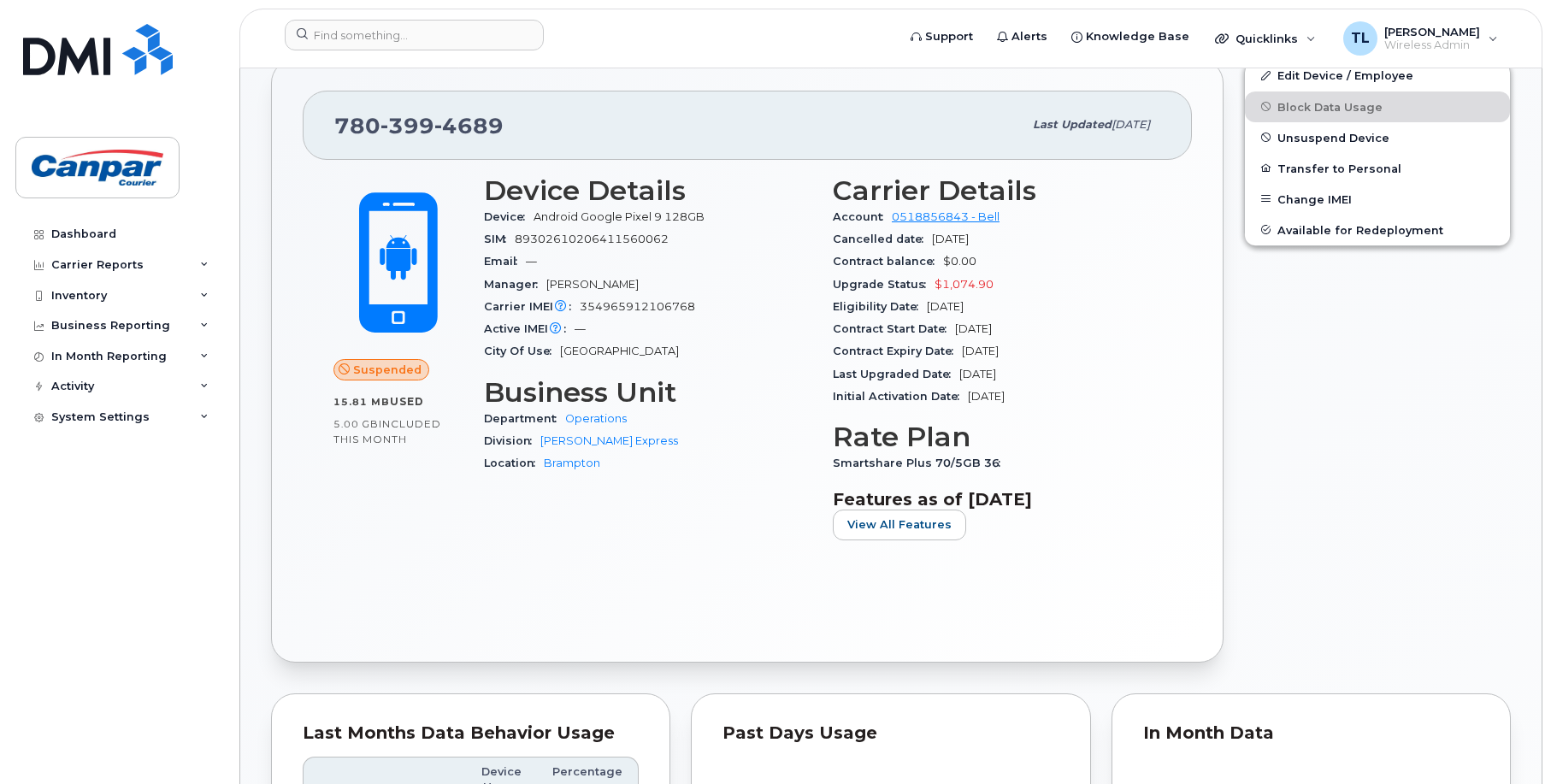
click at [121, 498] on div "Dashboard Carrier Reports Monthly Billing Data Daily Data Pooling Data Behavior…" at bounding box center [120, 489] width 212 height 540
click at [48, 560] on div "Dashboard Carrier Reports Monthly Billing Data Daily Data Pooling Data Behavior…" at bounding box center [120, 489] width 212 height 540
click at [50, 514] on div "Dashboard Carrier Reports Monthly Billing Data Daily Data Pooling Data Behavior…" at bounding box center [120, 489] width 212 height 540
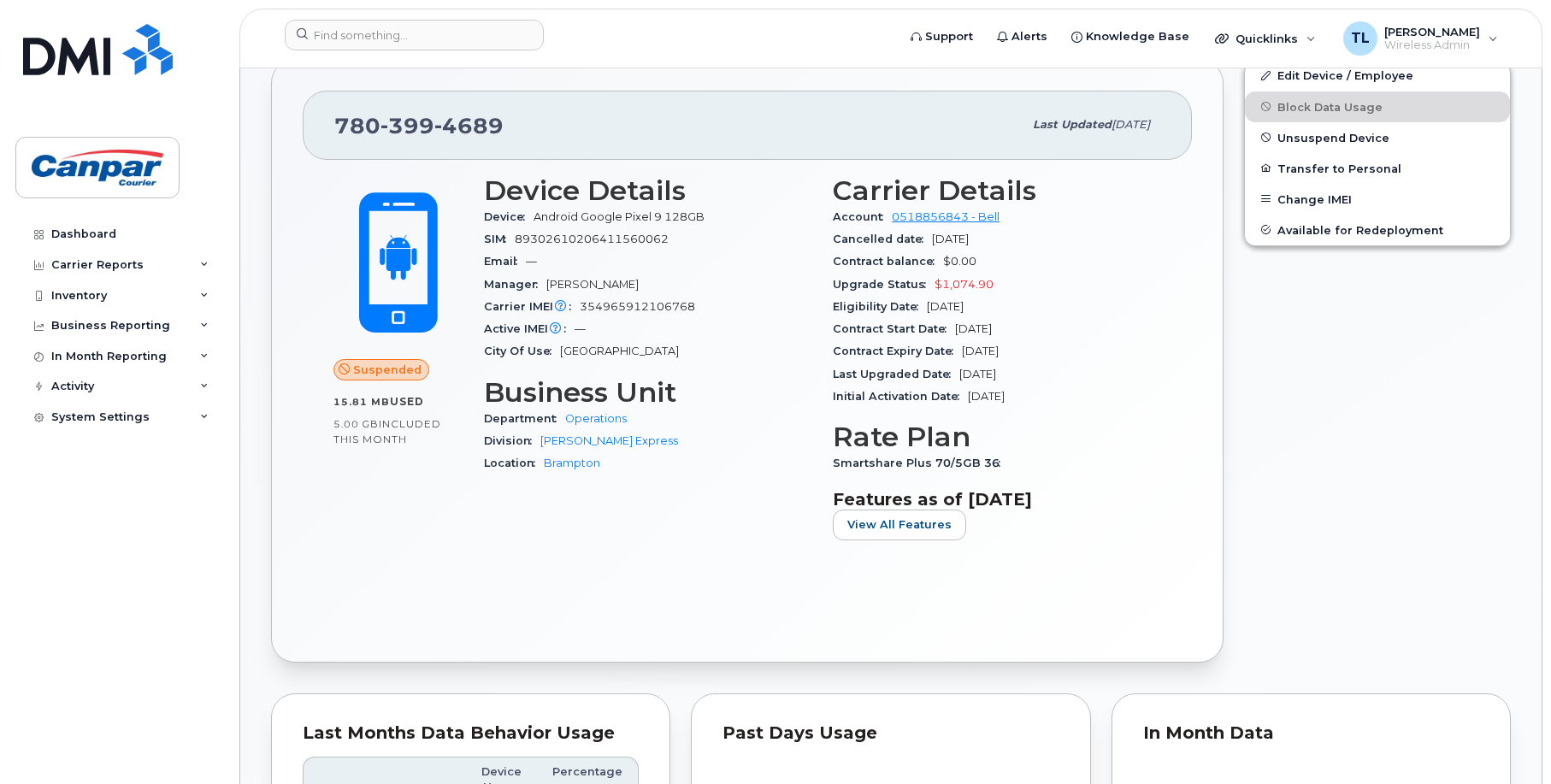
click at [63, 549] on div "Dashboard Carrier Reports Monthly Billing Data Daily Data Pooling Data Behavior…" at bounding box center [120, 489] width 212 height 540
click at [104, 294] on div "Inventory" at bounding box center [79, 295] width 55 height 14
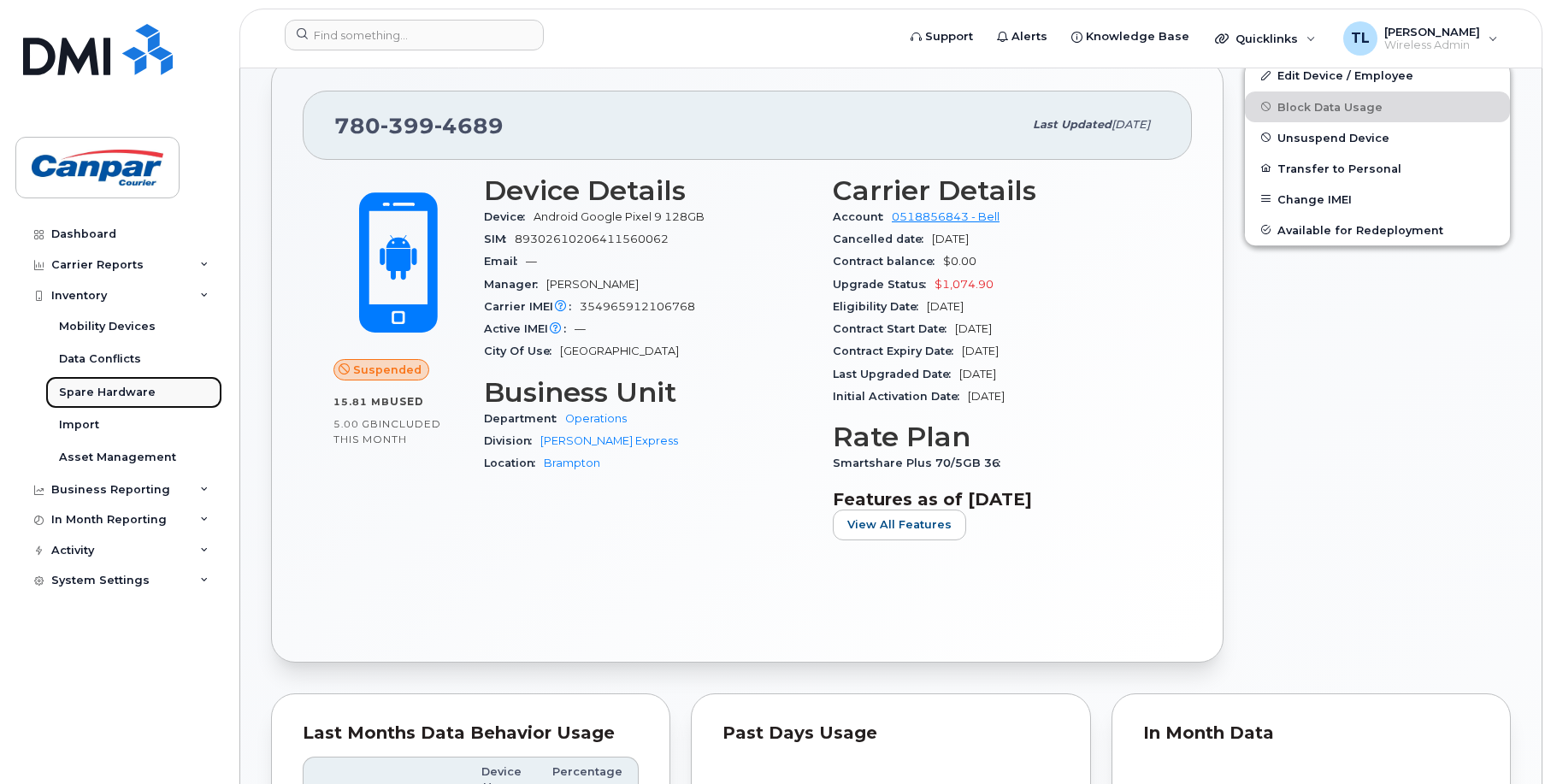
click at [133, 391] on div "Spare Hardware" at bounding box center [107, 392] width 97 height 15
click at [79, 391] on div "Spare Hardware" at bounding box center [107, 392] width 97 height 15
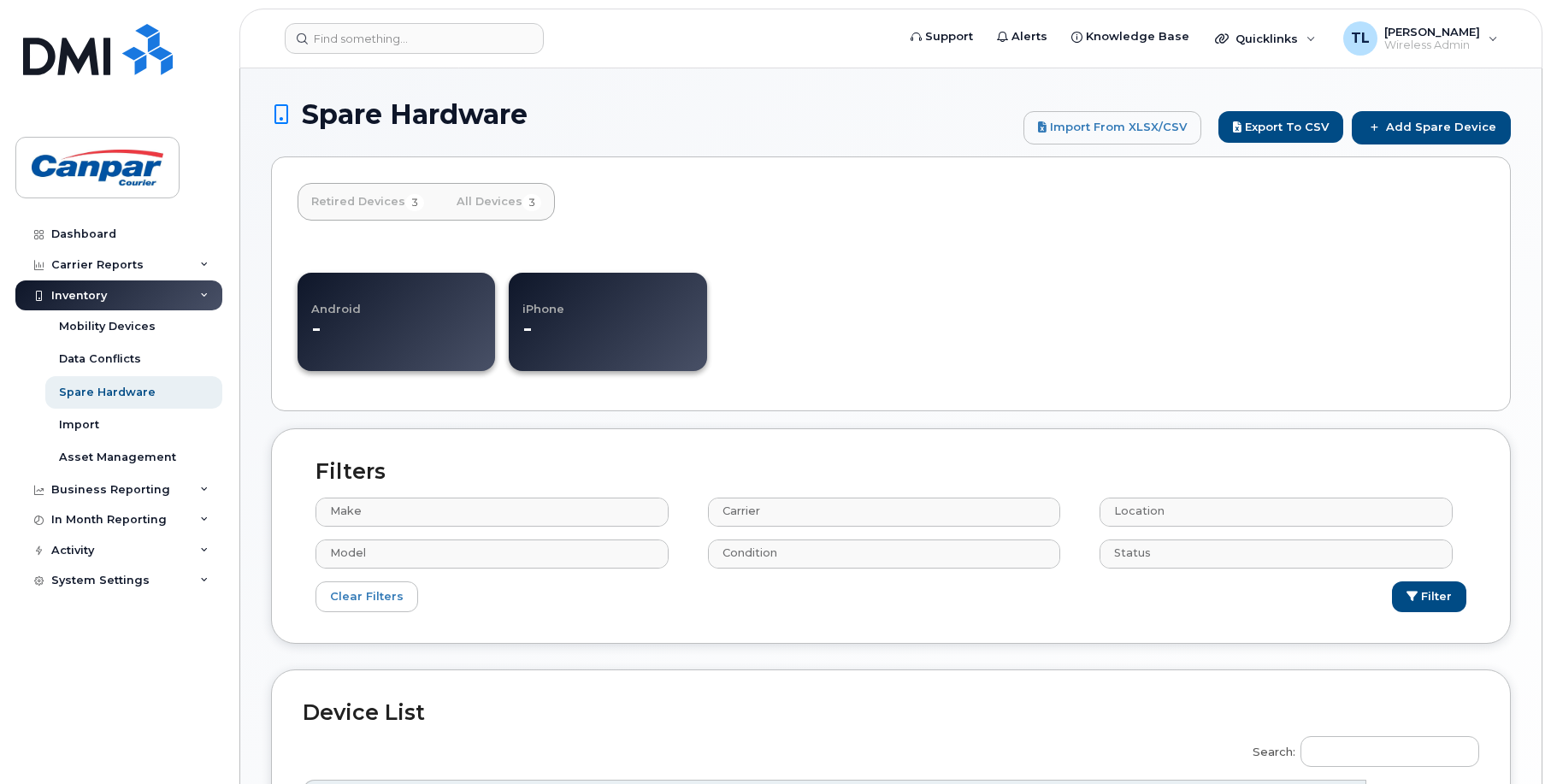
select select
click at [344, 196] on link "Retired Devices 3" at bounding box center [367, 202] width 140 height 38
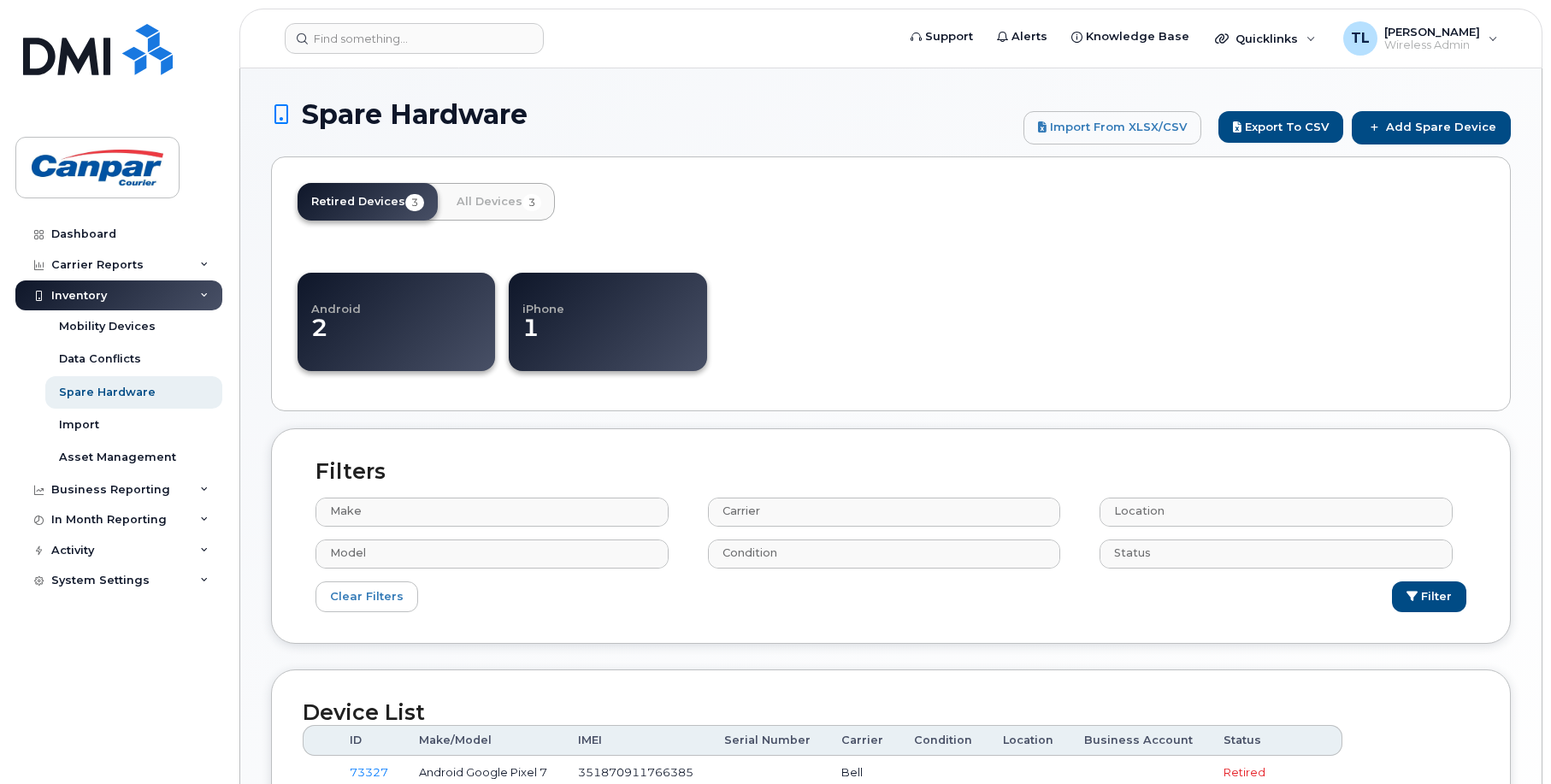
select select
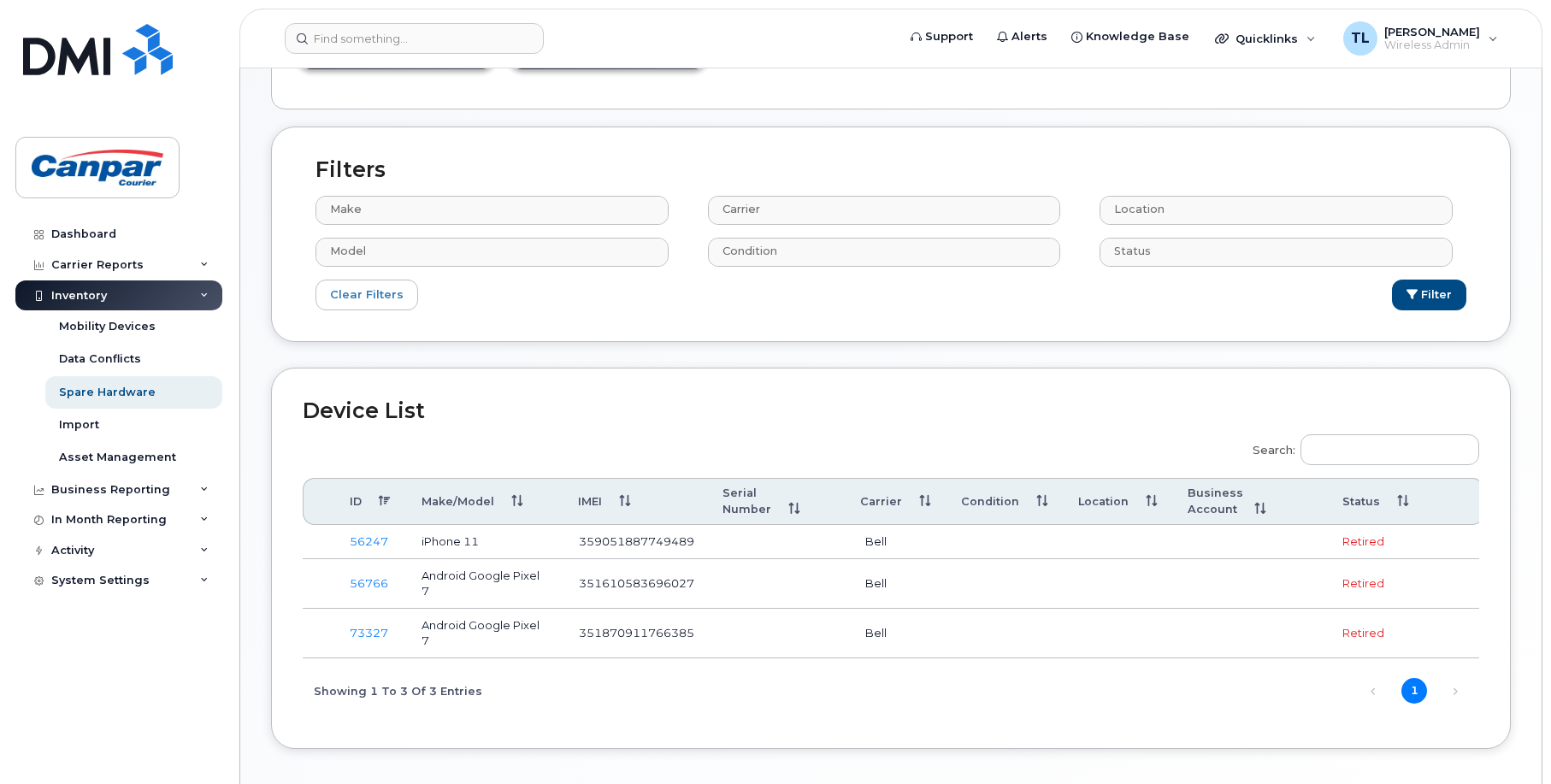
scroll to position [383, 0]
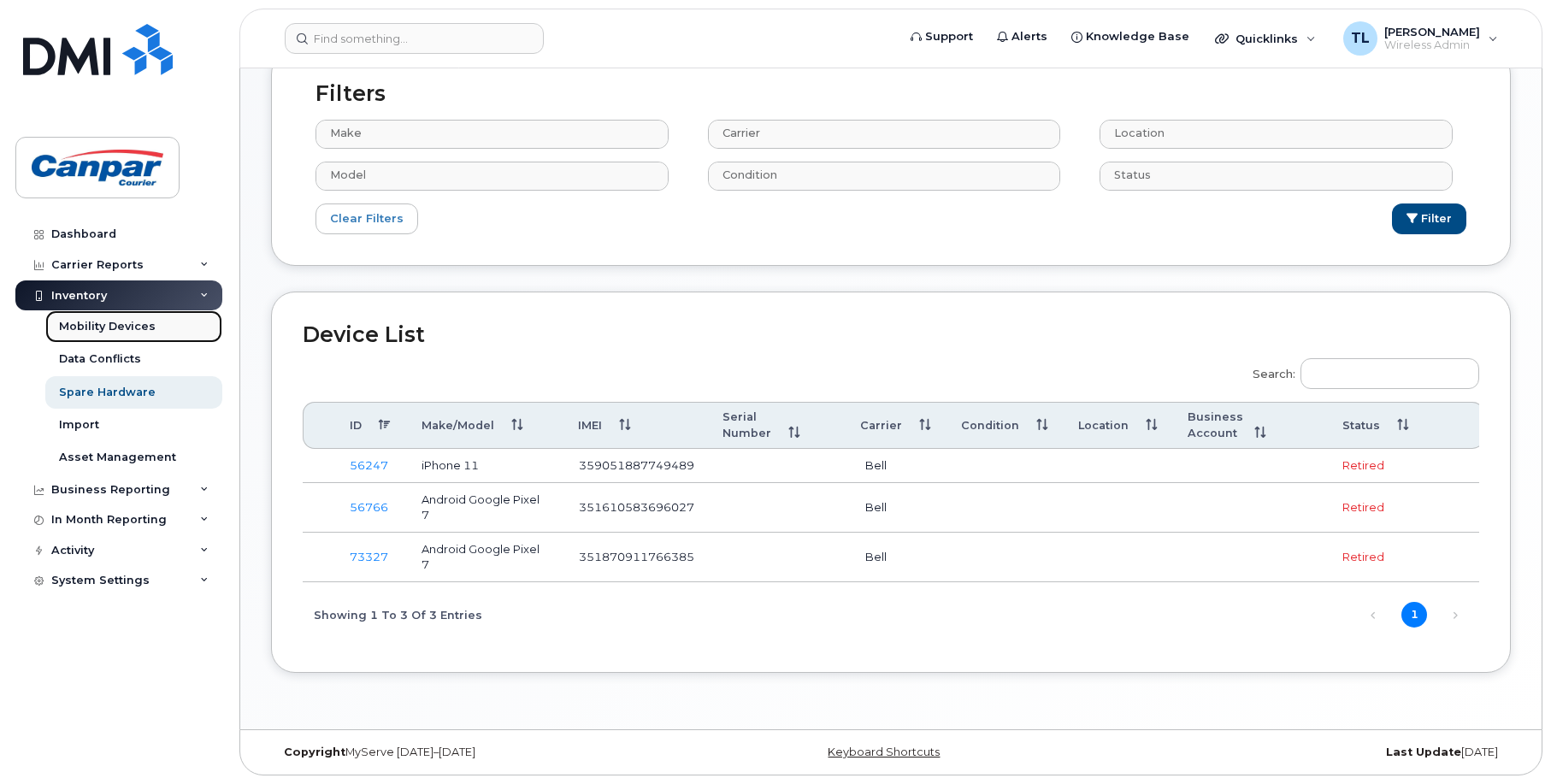
click at [131, 326] on div "Mobility Devices" at bounding box center [107, 326] width 97 height 15
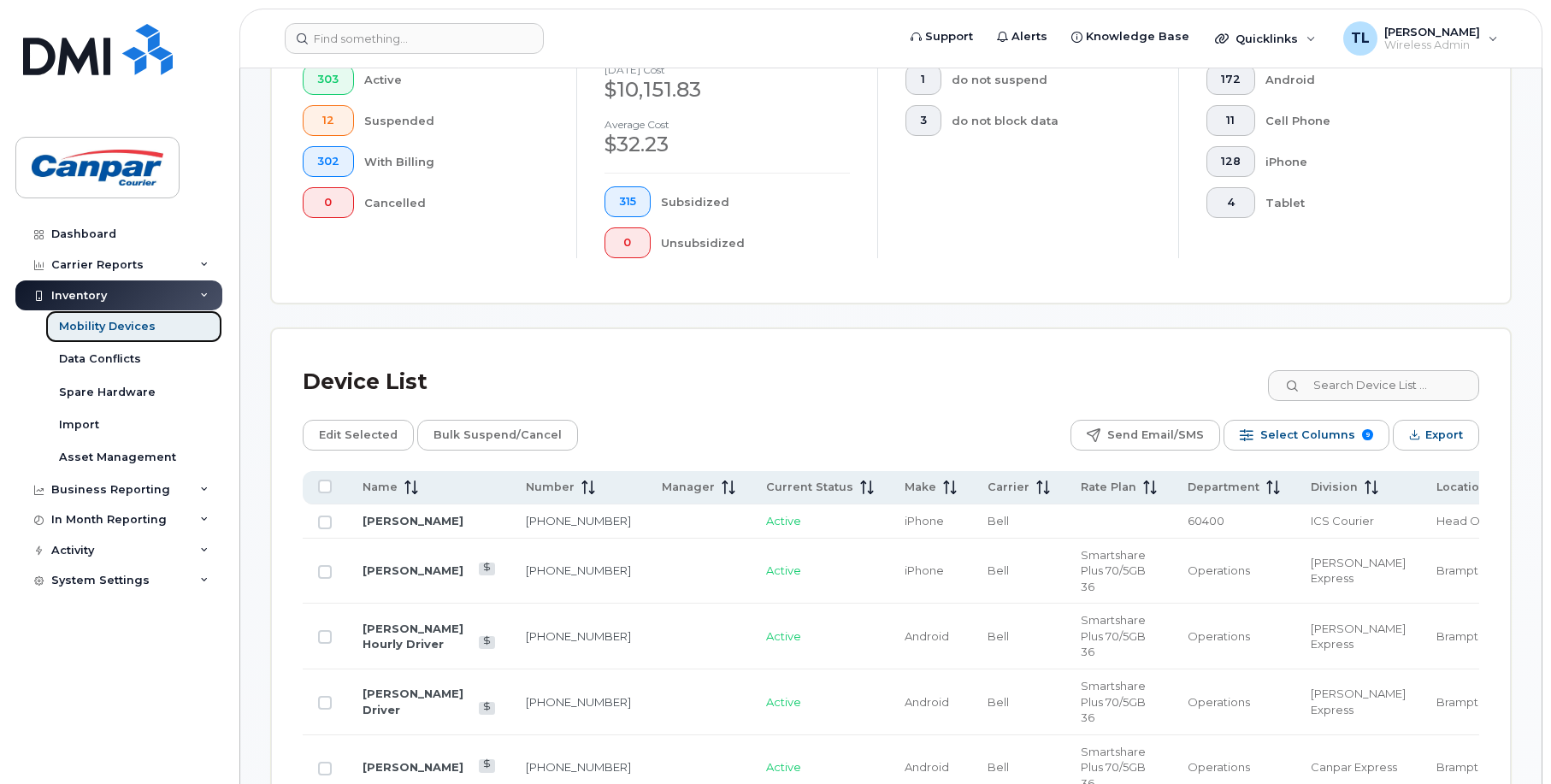
scroll to position [513, 0]
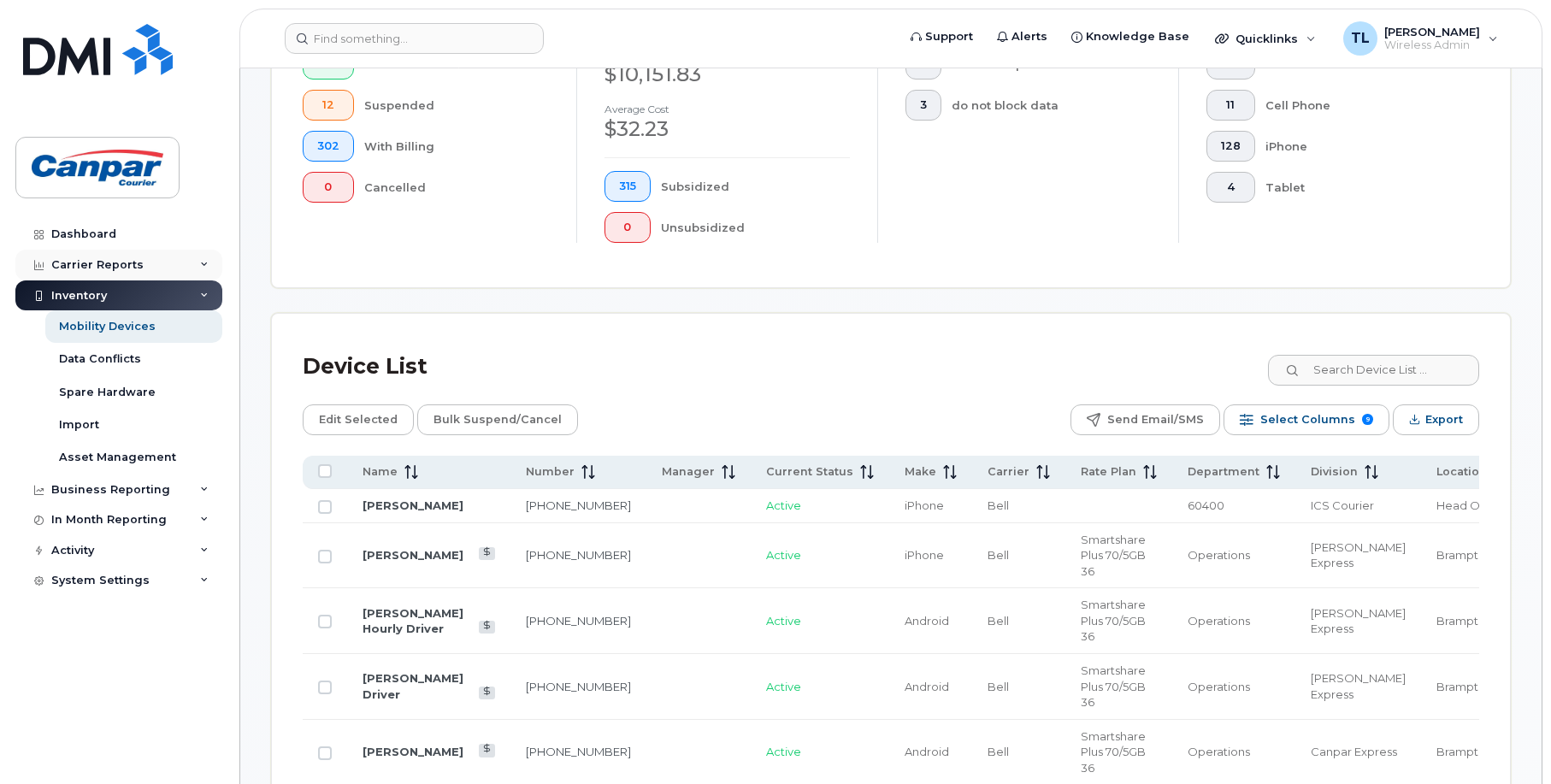
click at [92, 262] on div "Carrier Reports" at bounding box center [98, 265] width 92 height 14
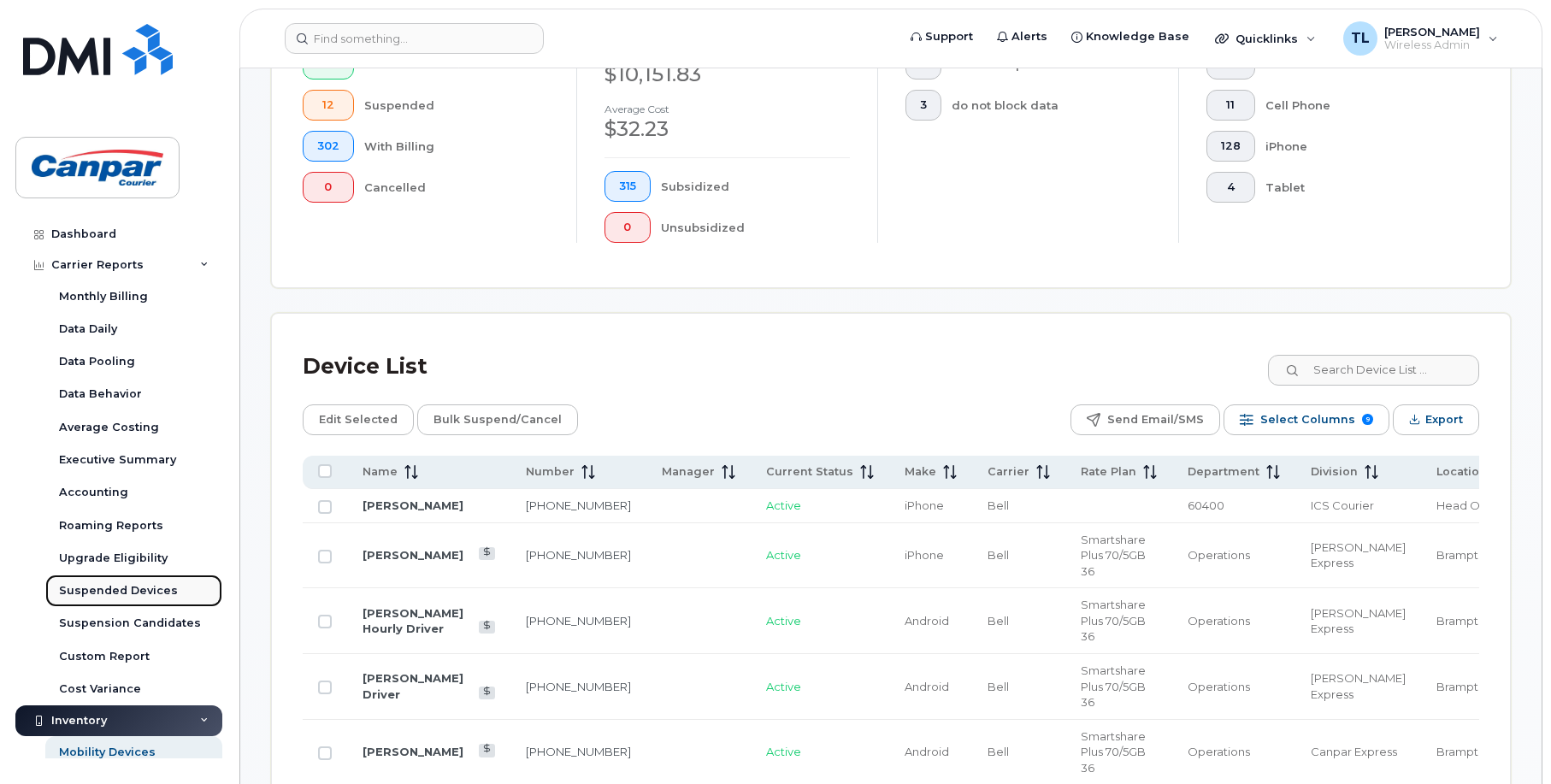
click at [148, 591] on div "Suspended Devices" at bounding box center [119, 590] width 119 height 15
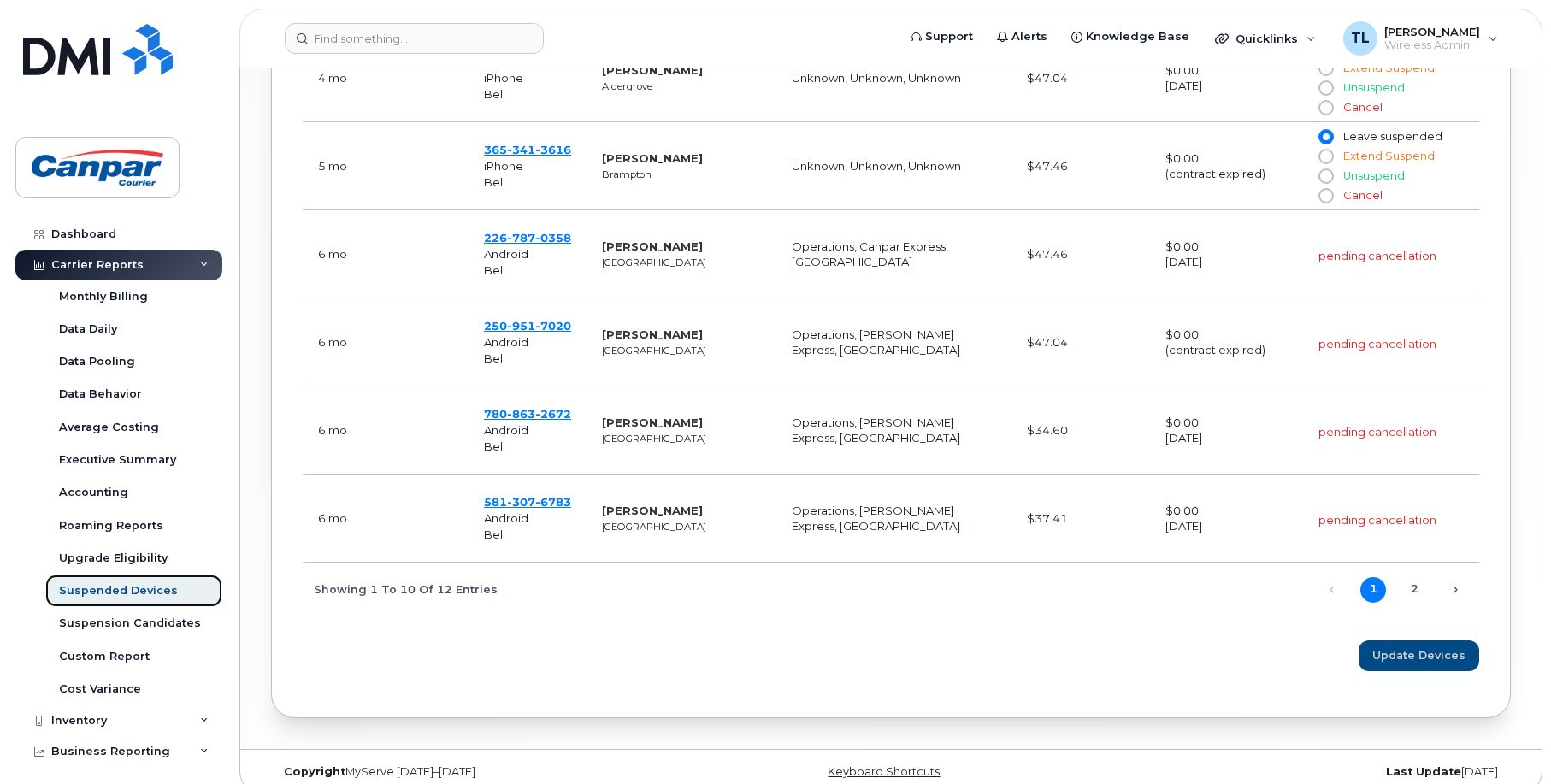
scroll to position [1216, 0]
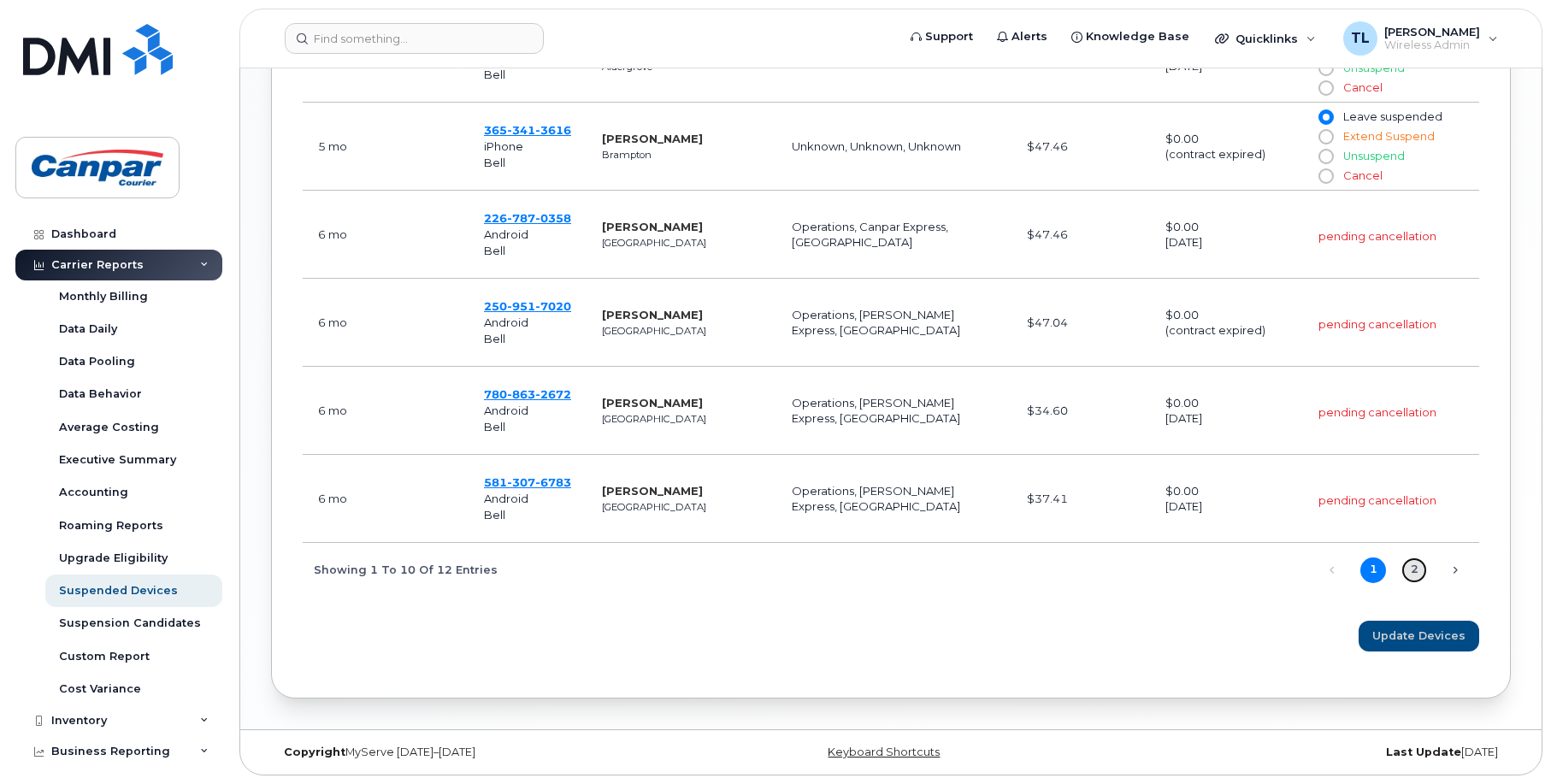
click at [1416, 570] on link "2" at bounding box center [1414, 570] width 25 height 25
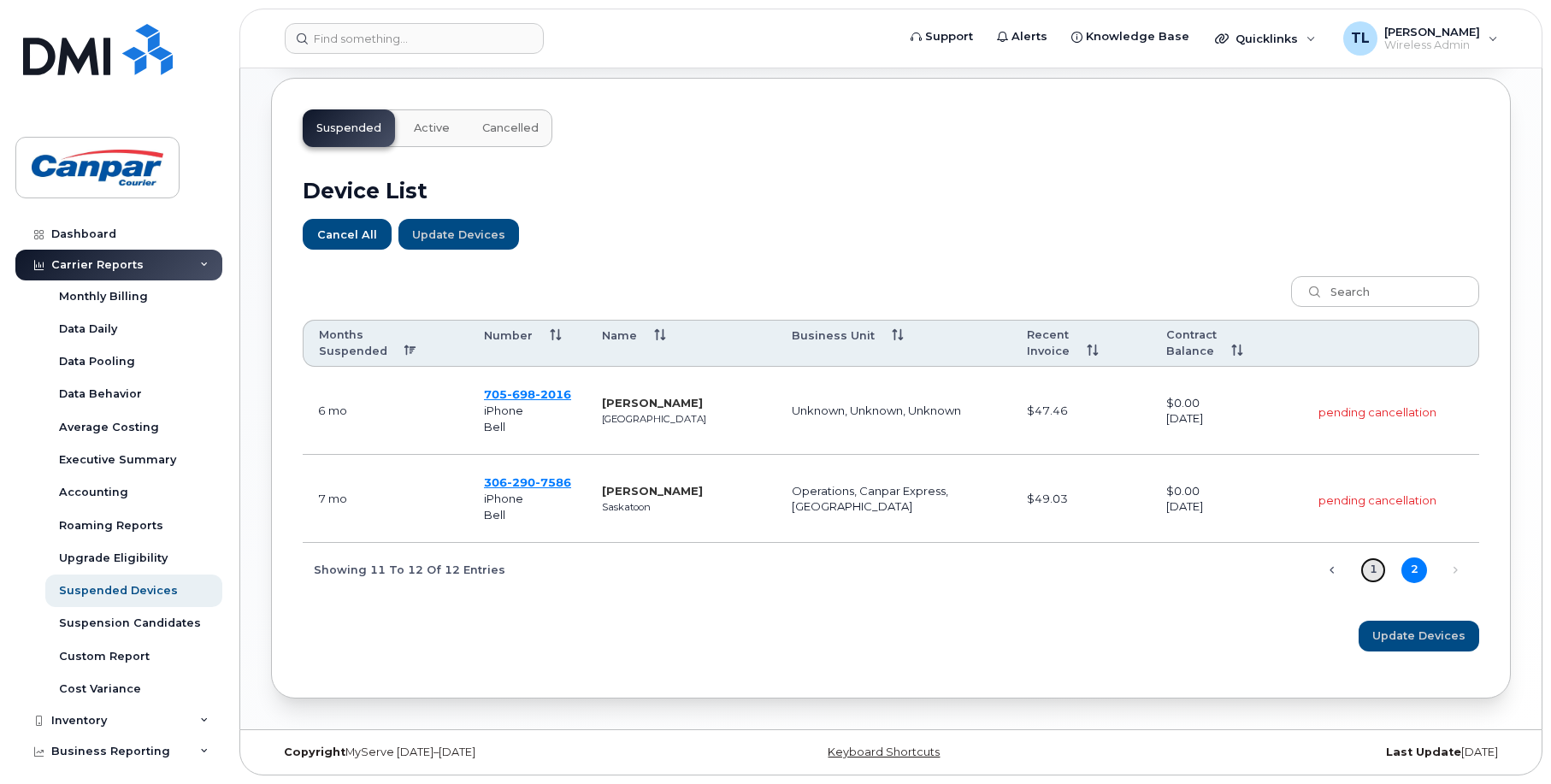
click at [1372, 565] on link "1" at bounding box center [1373, 570] width 25 height 25
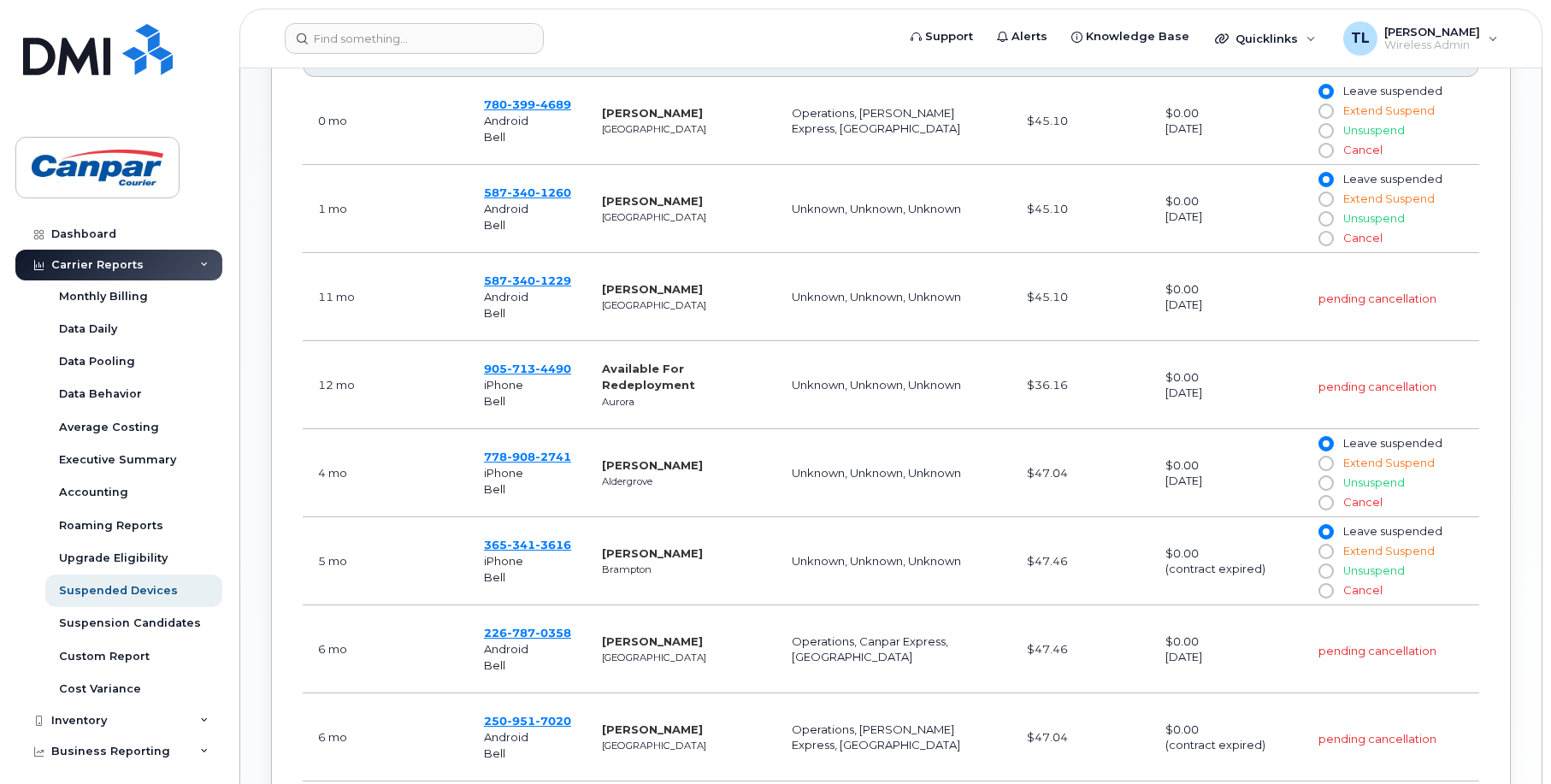
scroll to position [854, 0]
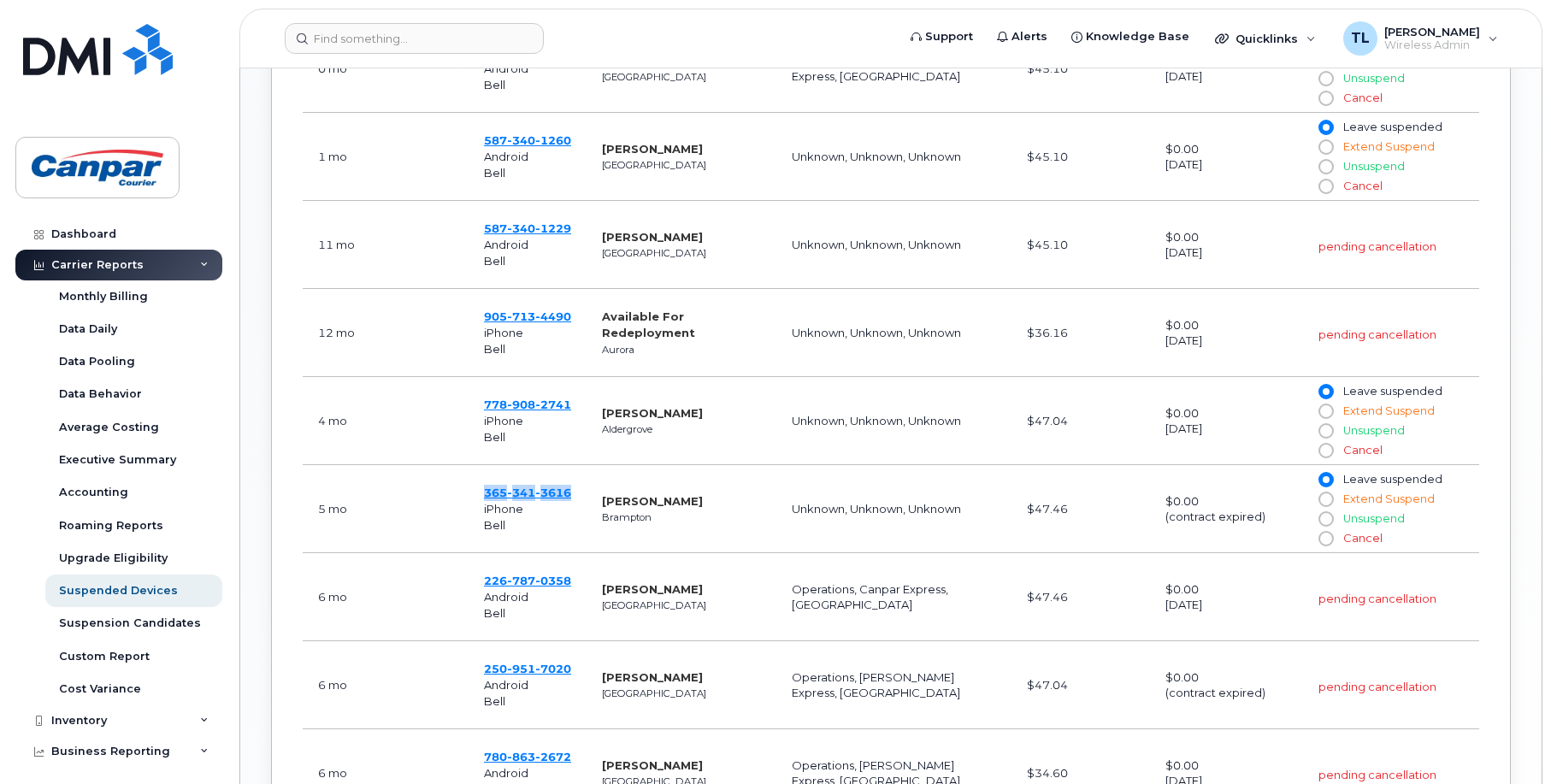
drag, startPoint x: 483, startPoint y: 494, endPoint x: 578, endPoint y: 494, distance: 95.0
click at [578, 494] on td "[PHONE_NUMBER] iPhone Bell" at bounding box center [527, 510] width 118 height 88
copy span "[PHONE_NUMBER]"
